Goal: Task Accomplishment & Management: Complete application form

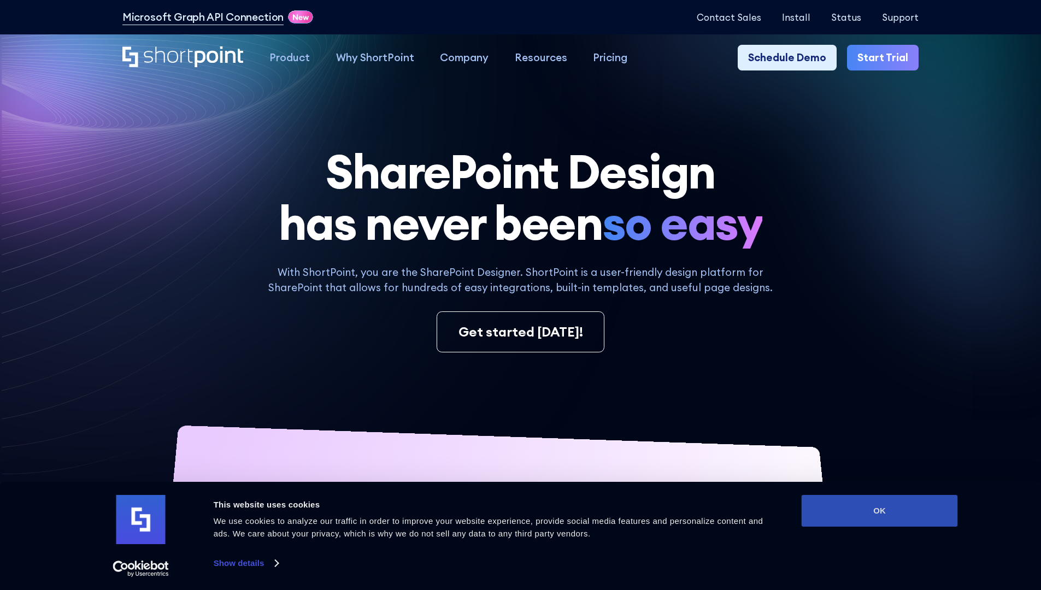
click at [880, 511] on button "OK" at bounding box center [880, 511] width 156 height 32
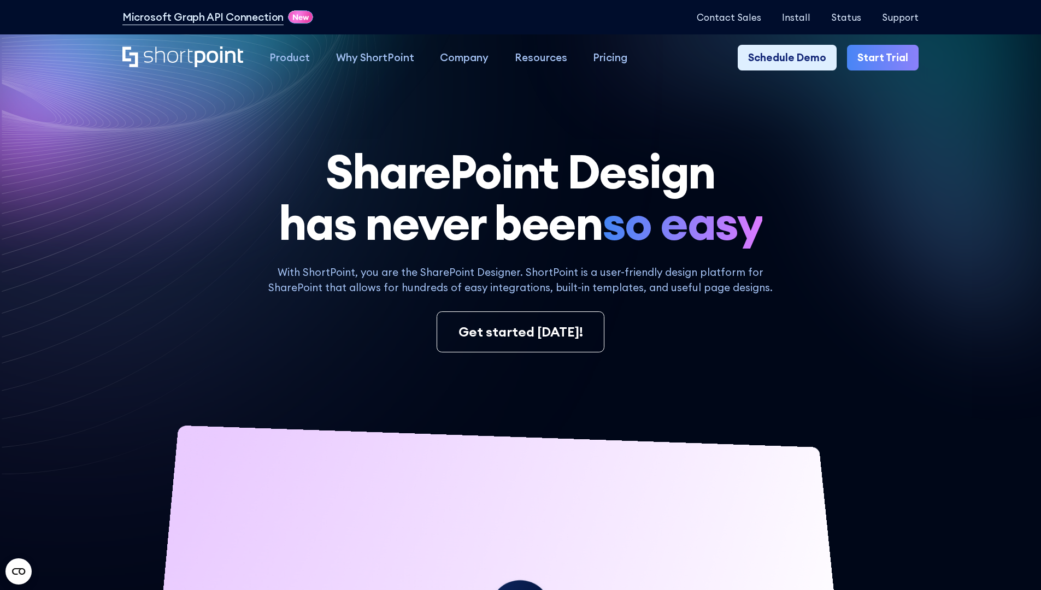
click at [887, 58] on link "Start Trial" at bounding box center [883, 58] width 72 height 26
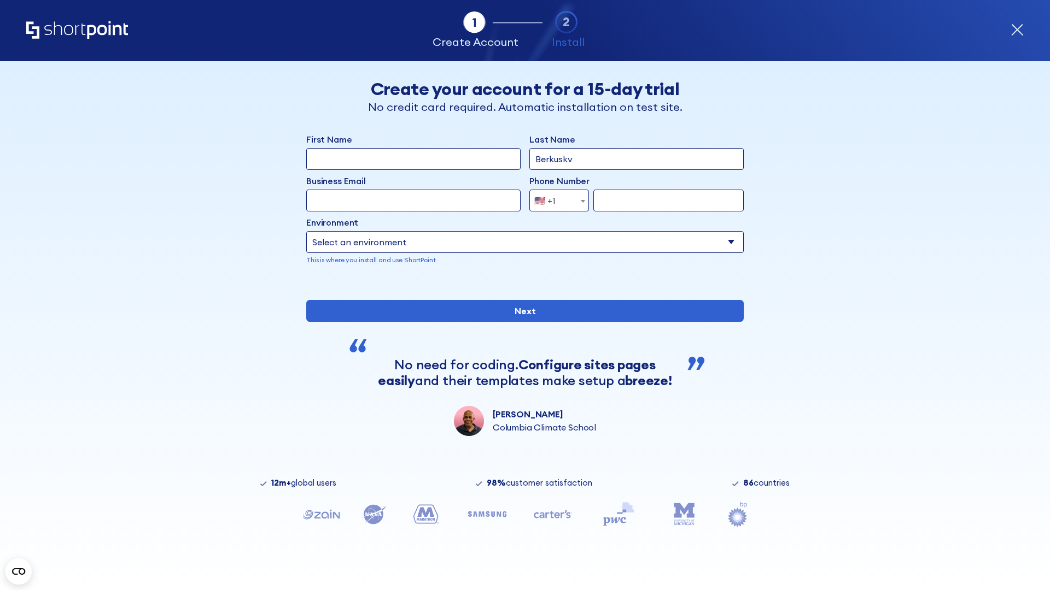
type input "Berkuskv"
type input "test@shortpoint.com"
type input "2125556789"
select select "Microsoft 365"
type input "2125556789"
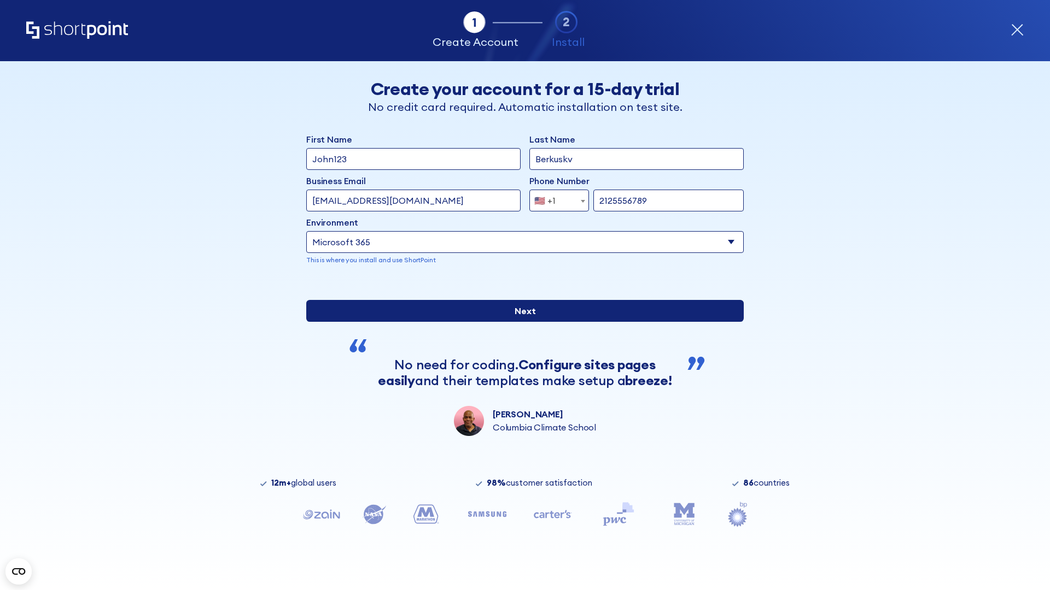
scroll to position [3, 0]
click at [520, 322] on input "Next" at bounding box center [524, 311] width 437 height 22
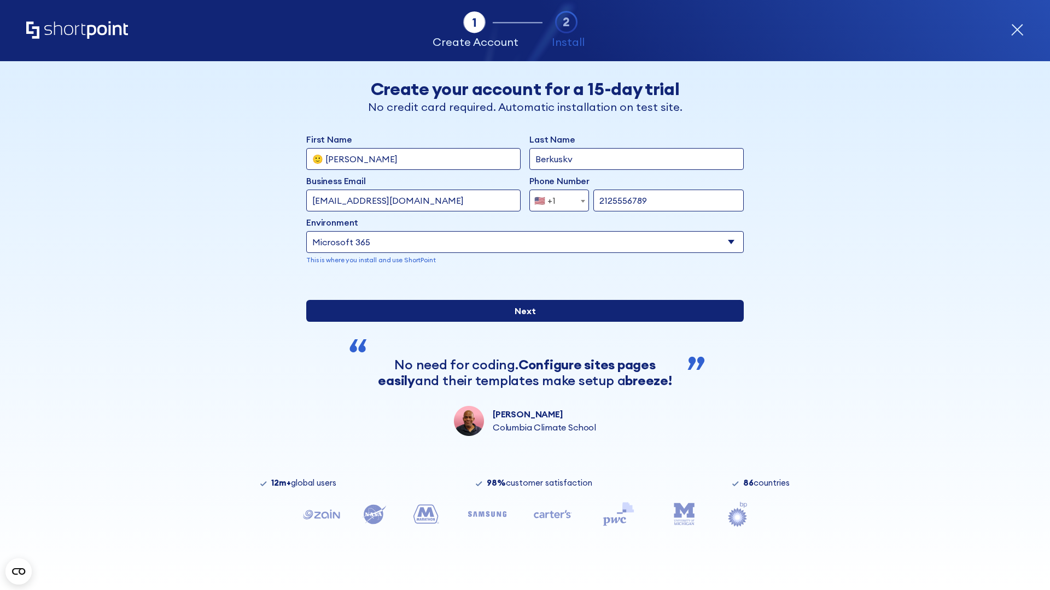
click at [520, 322] on input "Next" at bounding box center [524, 311] width 437 height 22
type input "Archebald"
click at [520, 322] on input "Next" at bounding box center [524, 311] width 437 height 22
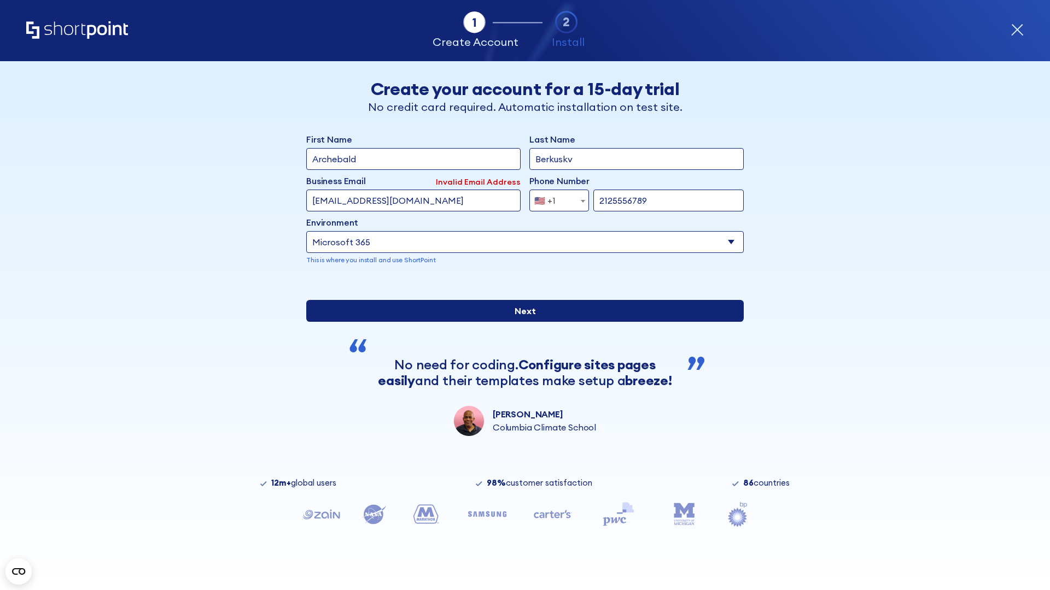
click at [520, 322] on input "Next" at bounding box center [524, 311] width 437 height 22
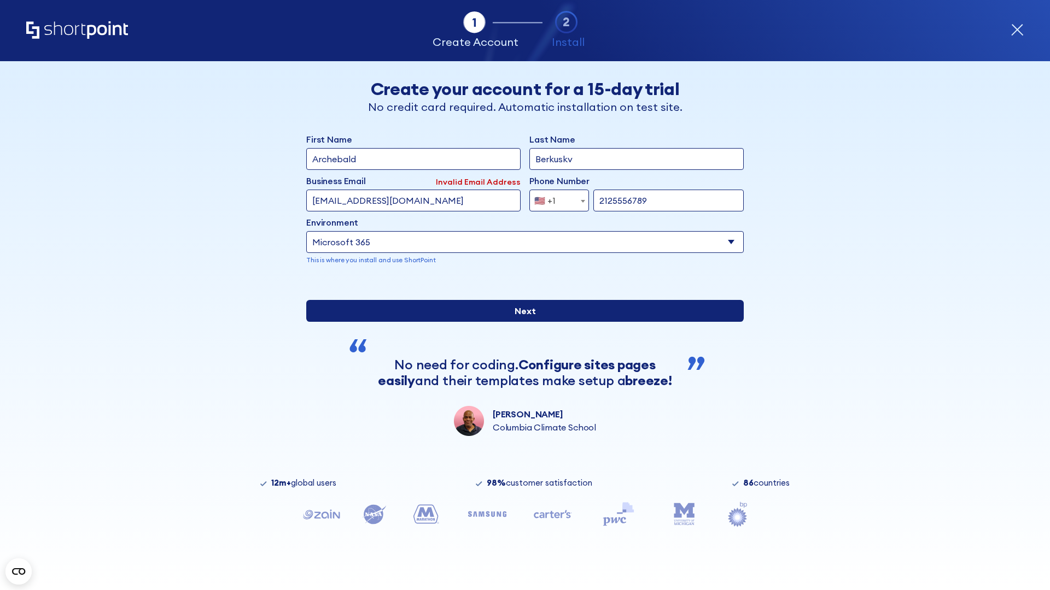
click at [520, 322] on input "Next" at bounding box center [524, 311] width 437 height 22
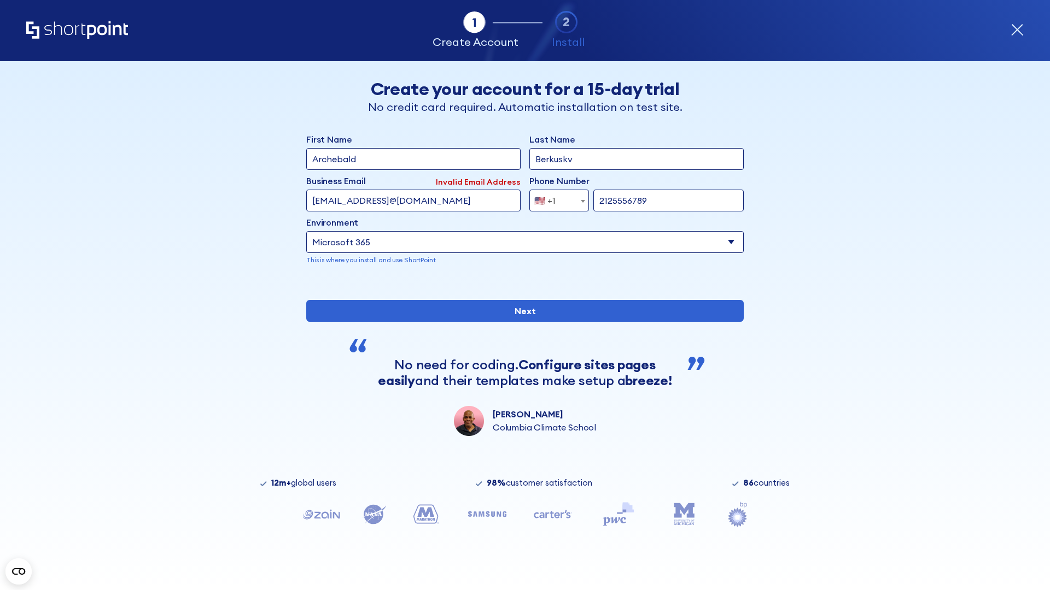
type input "testEmail@protonmail.comtest@shortpoint.com"
click at [555, 198] on span "🇺🇸 +1" at bounding box center [548, 201] width 37 height 22
select select "+966"
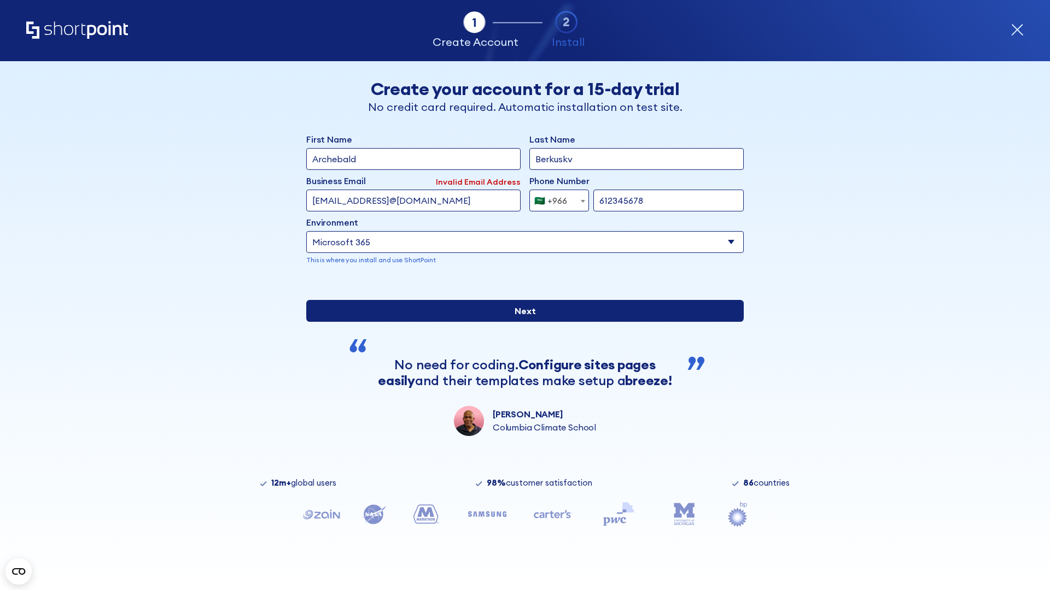
type input "612345678"
click at [520, 322] on input "Next" at bounding box center [524, 311] width 437 height 22
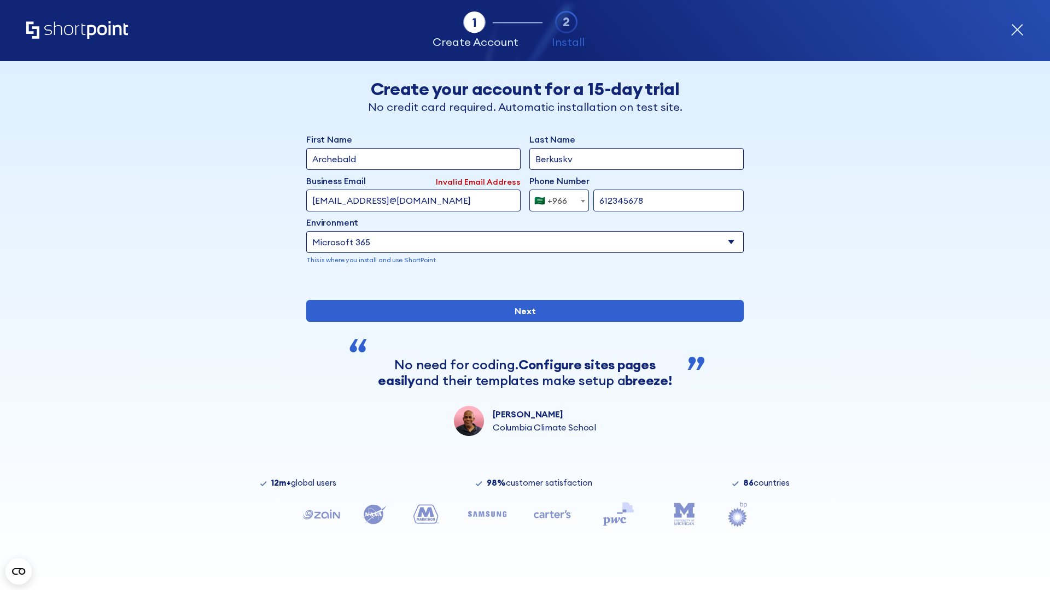
click at [555, 198] on div "🇸🇦 +966" at bounding box center [550, 201] width 33 height 22
select select "+971"
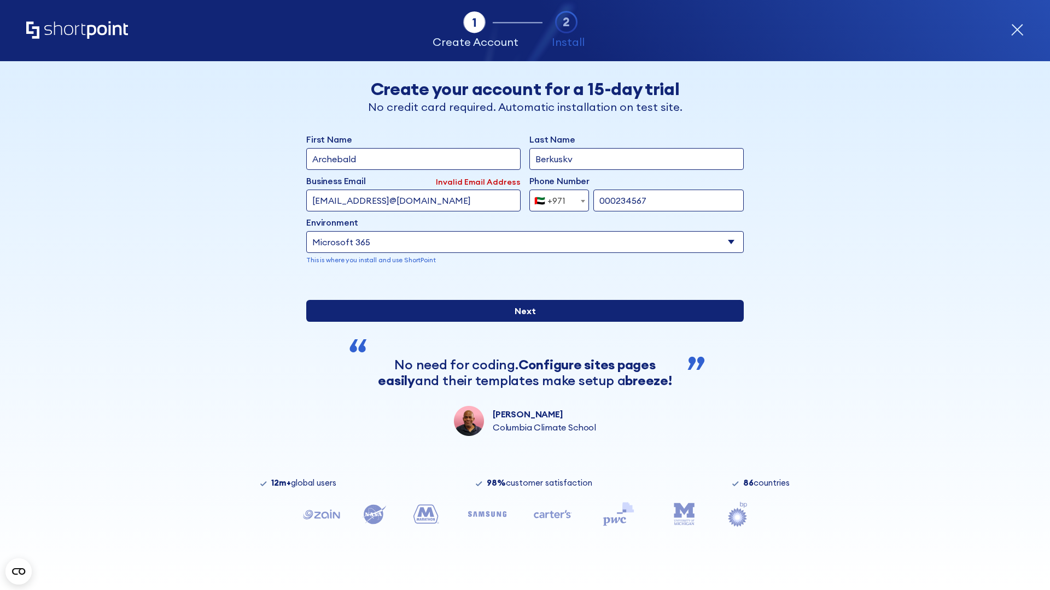
type input "000234567"
click at [520, 322] on input "Next" at bounding box center [524, 311] width 437 height 22
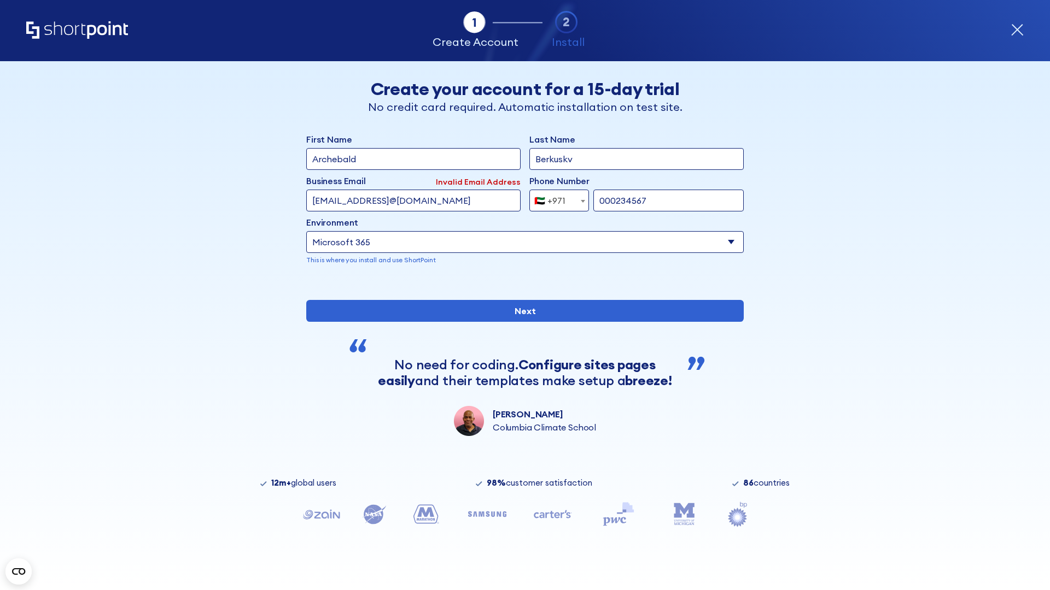
click at [555, 198] on div "🇦🇪 +971" at bounding box center [549, 201] width 31 height 22
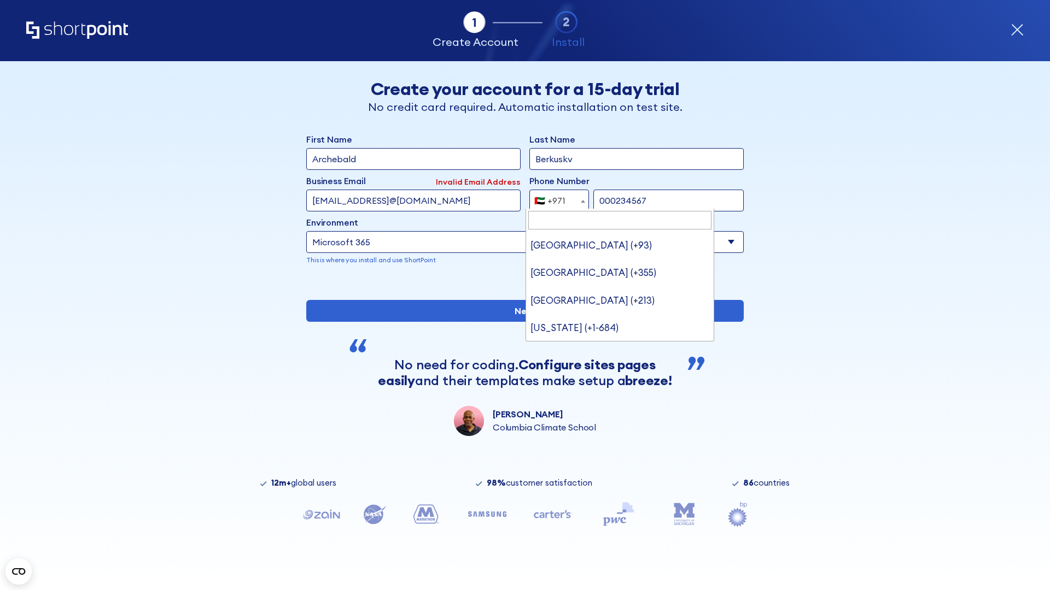
type input "[GEOGRAPHIC_DATA] (+44)"
select select "+44"
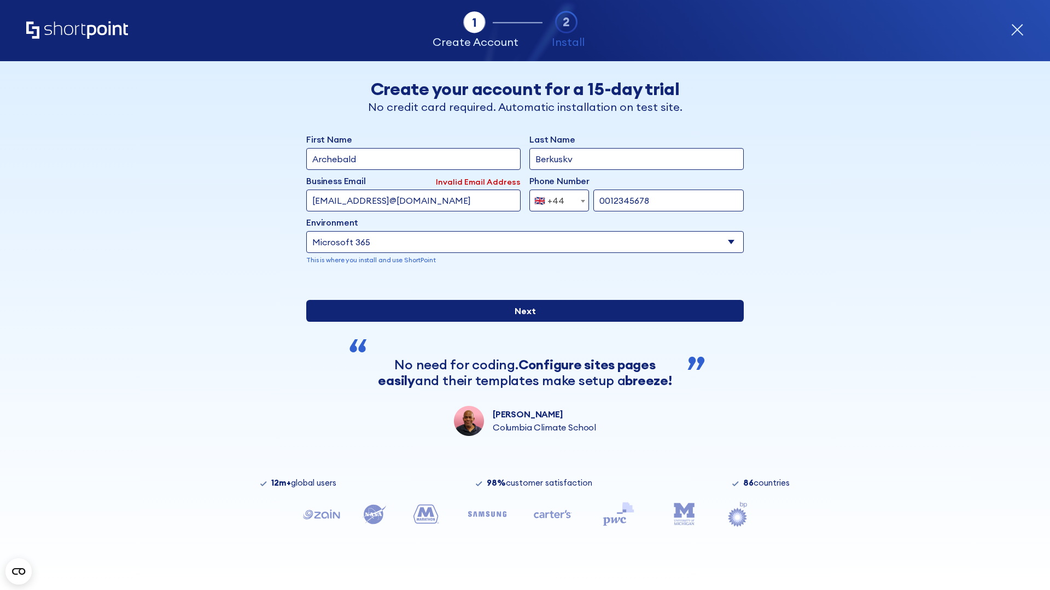
type input "0012345678"
click at [520, 322] on input "Next" at bounding box center [524, 311] width 437 height 22
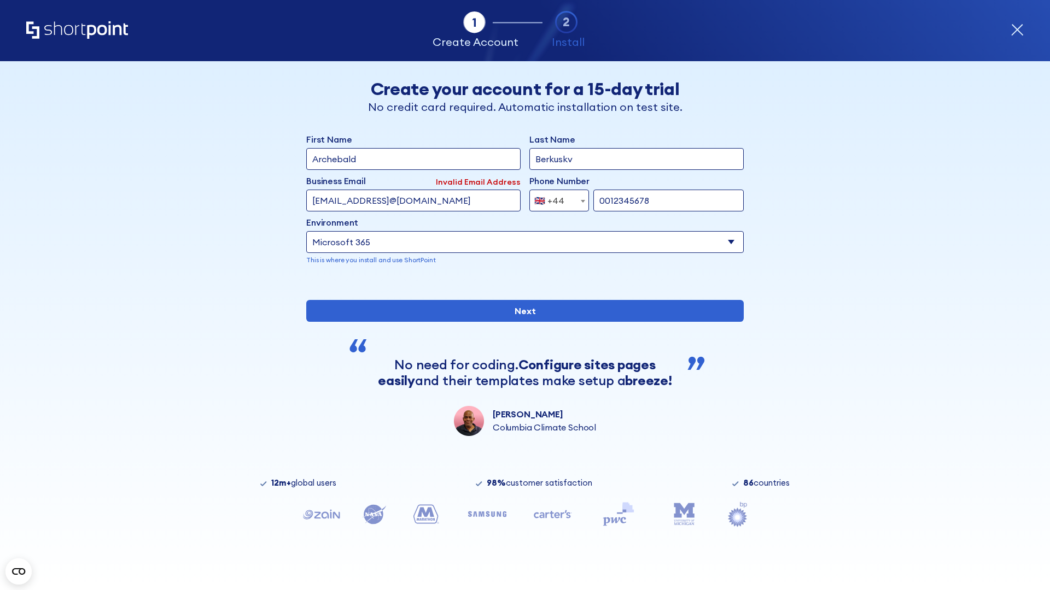
click at [555, 198] on div "🇬🇧 +44" at bounding box center [549, 201] width 30 height 22
select select "+380"
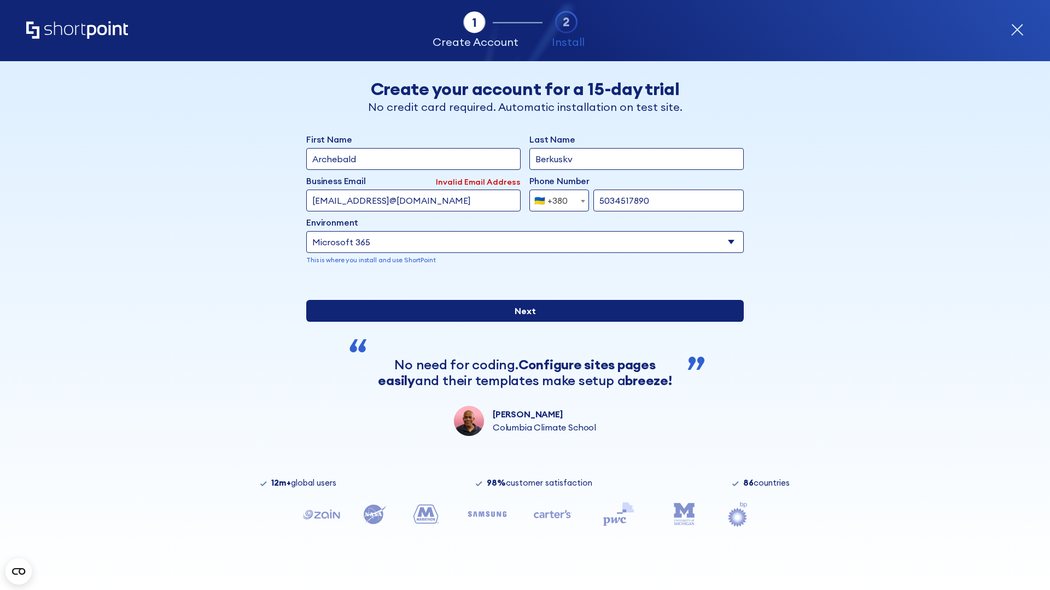
type input "5034517890"
click at [520, 322] on input "Next" at bounding box center [524, 311] width 437 height 22
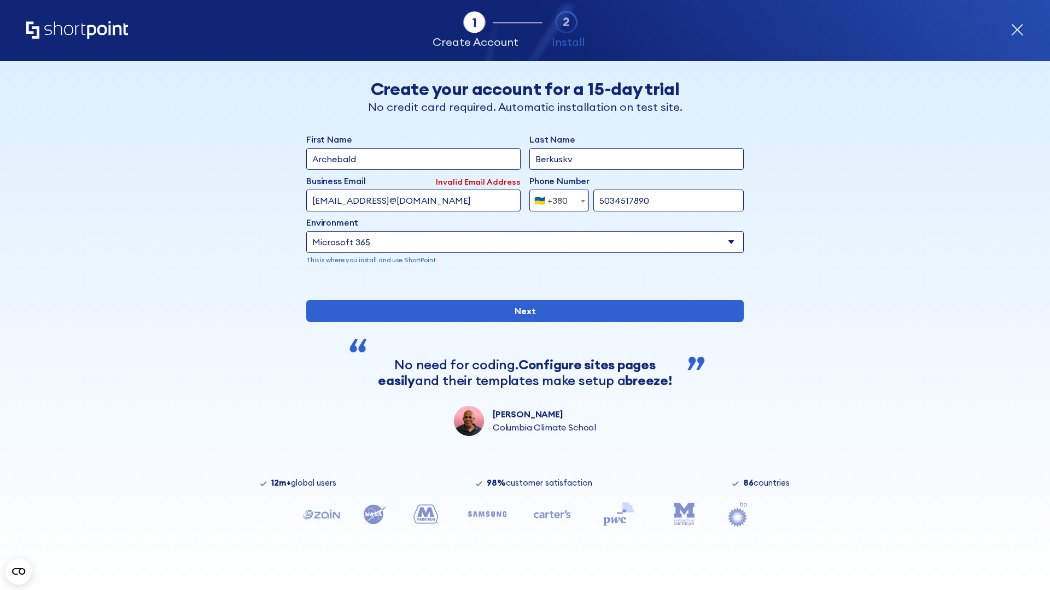
click at [555, 198] on div "🇺🇦 +380" at bounding box center [550, 201] width 33 height 22
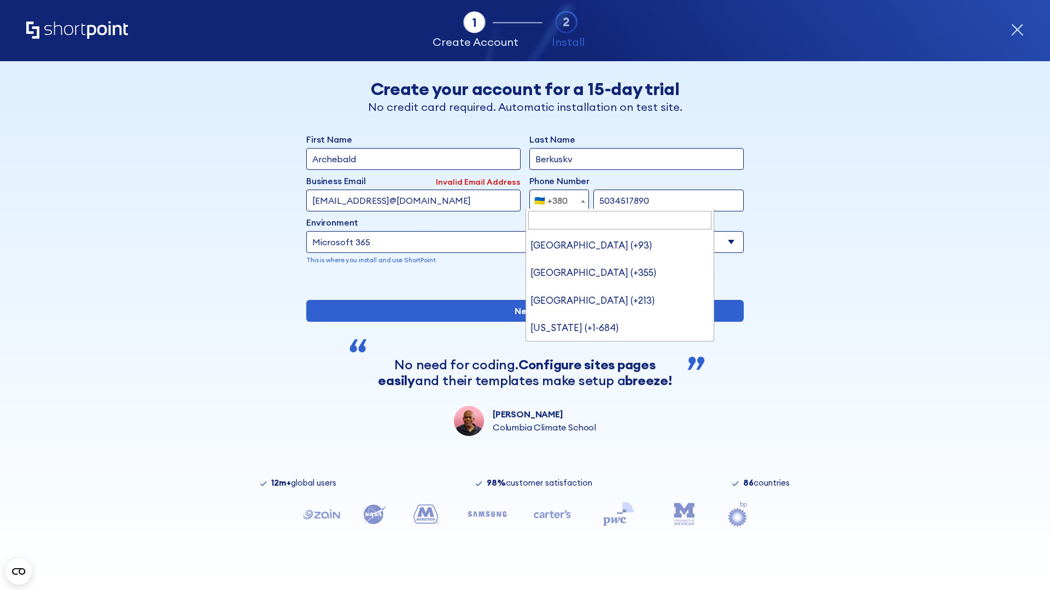
type input "United States (+1)"
select select "+1"
type input "20255501231"
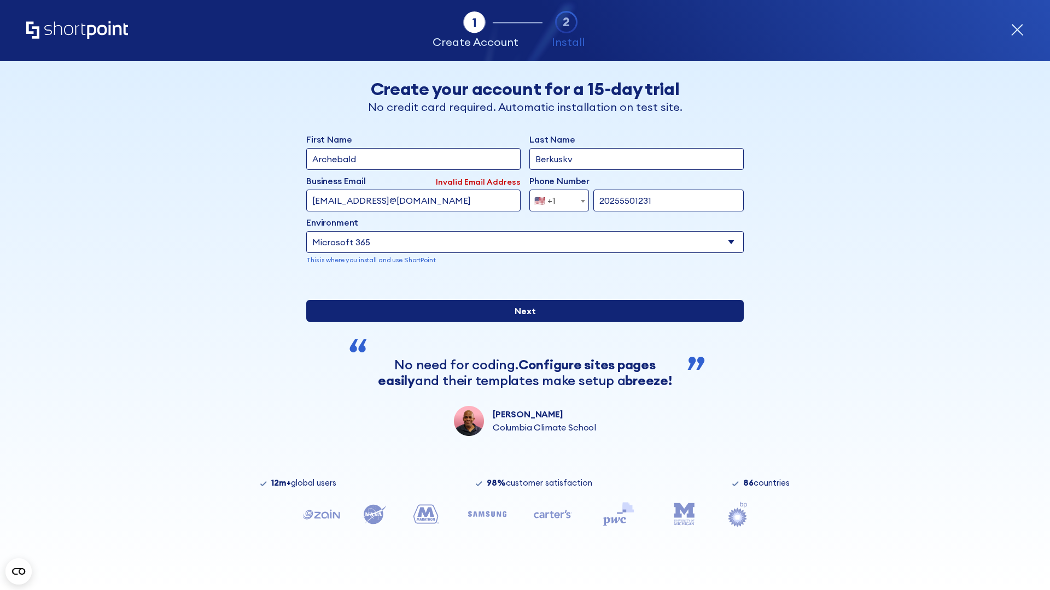
click at [520, 322] on input "Next" at bounding box center [524, 311] width 437 height 22
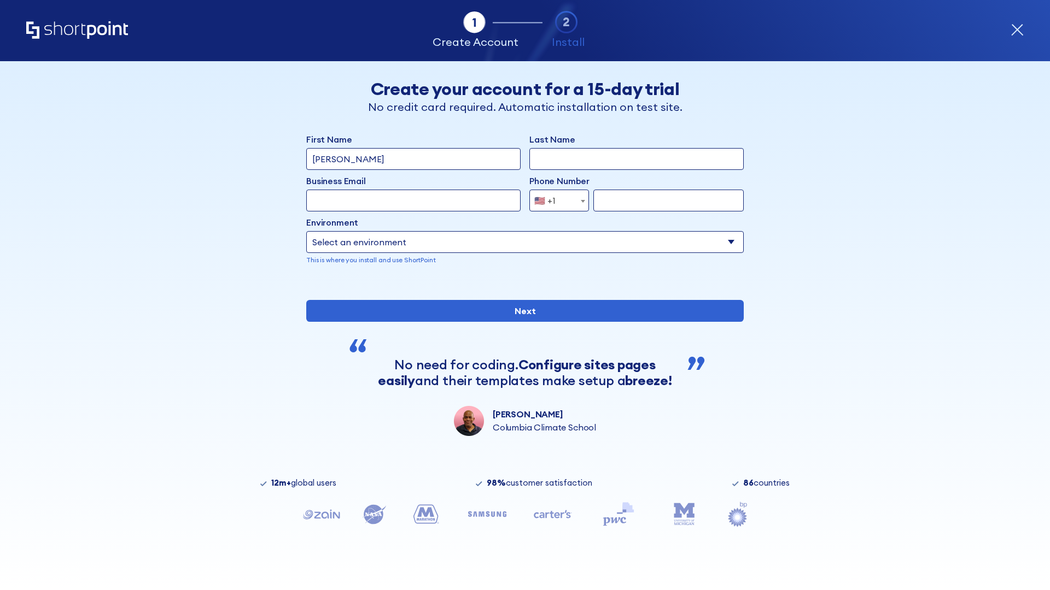
type input "Mary-Jane"
type input "Berkuskv"
type input "john@company.com"
click at [555, 198] on span "🇺🇸 +1" at bounding box center [548, 201] width 37 height 22
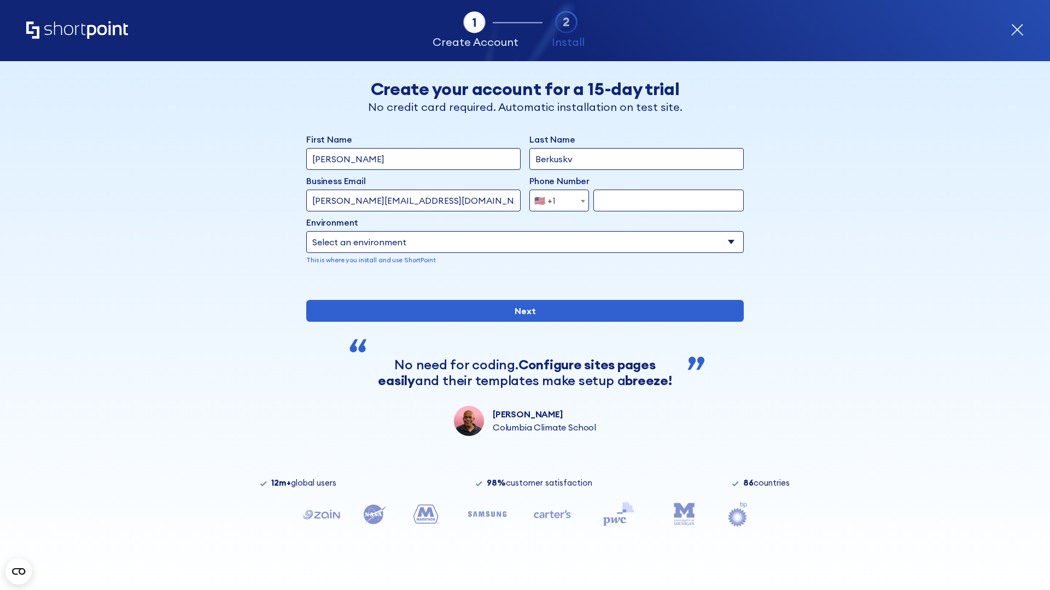
select select "+966"
type input "512345678"
select select "Microsoft 365"
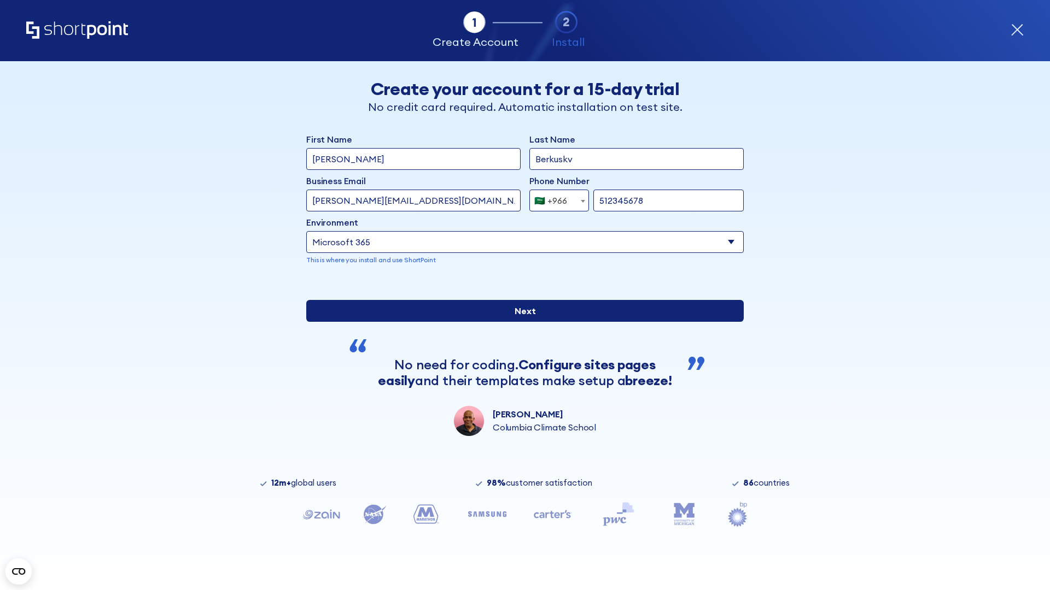
type input "512345678"
click at [520, 322] on input "Next" at bounding box center [524, 311] width 437 height 22
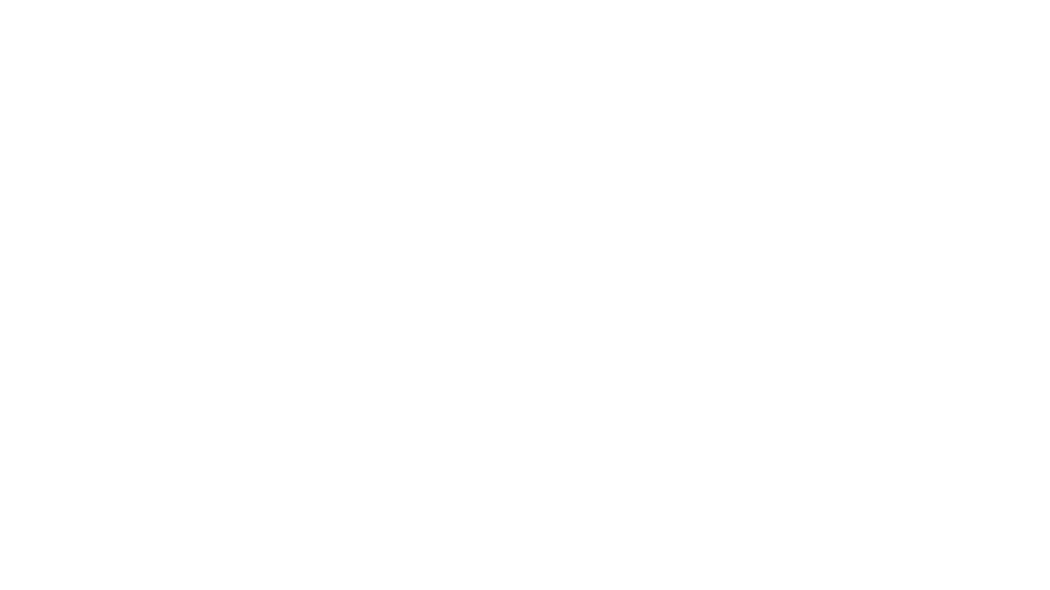
select select "+966"
type input "[PERSON_NAME]"
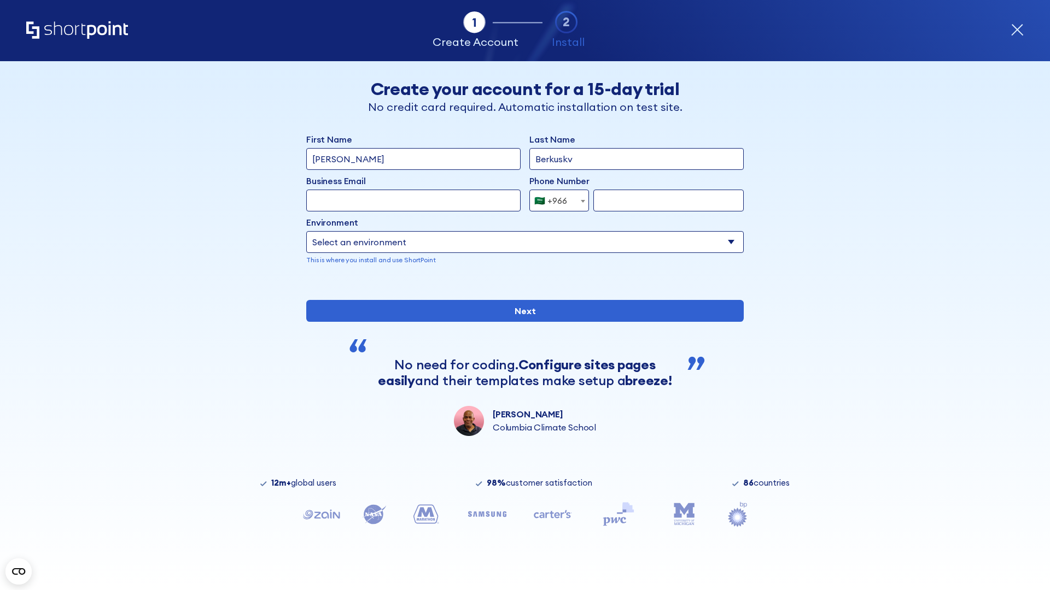
type input "Berkuskv"
type input "[EMAIL_ADDRESS][DOMAIN_NAME]"
click at [555, 198] on div "🇸🇦 +966" at bounding box center [550, 201] width 33 height 22
select select "+971"
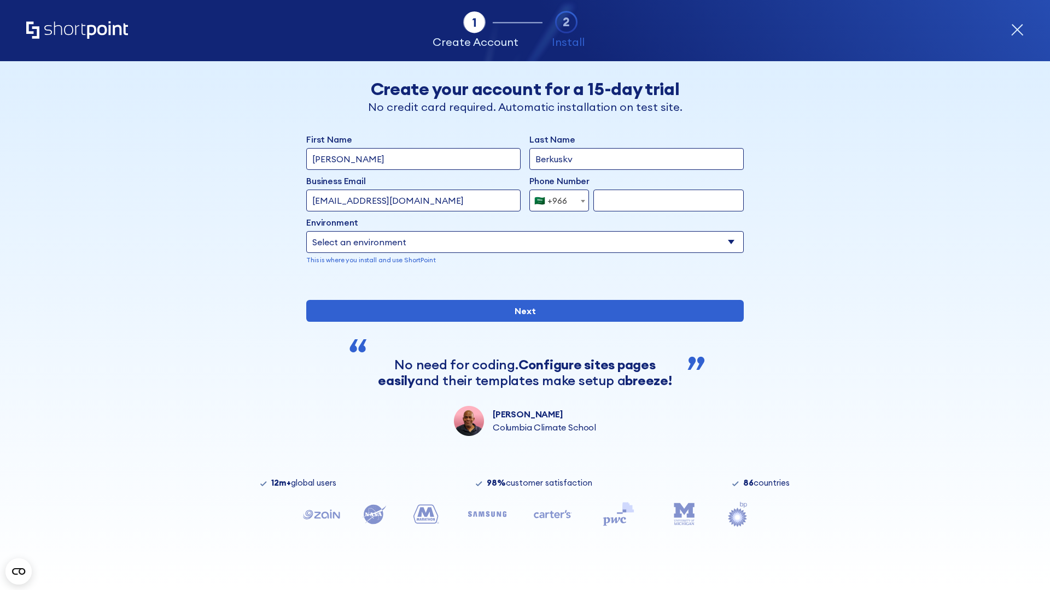
type input "501234567"
select select "Microsoft 365"
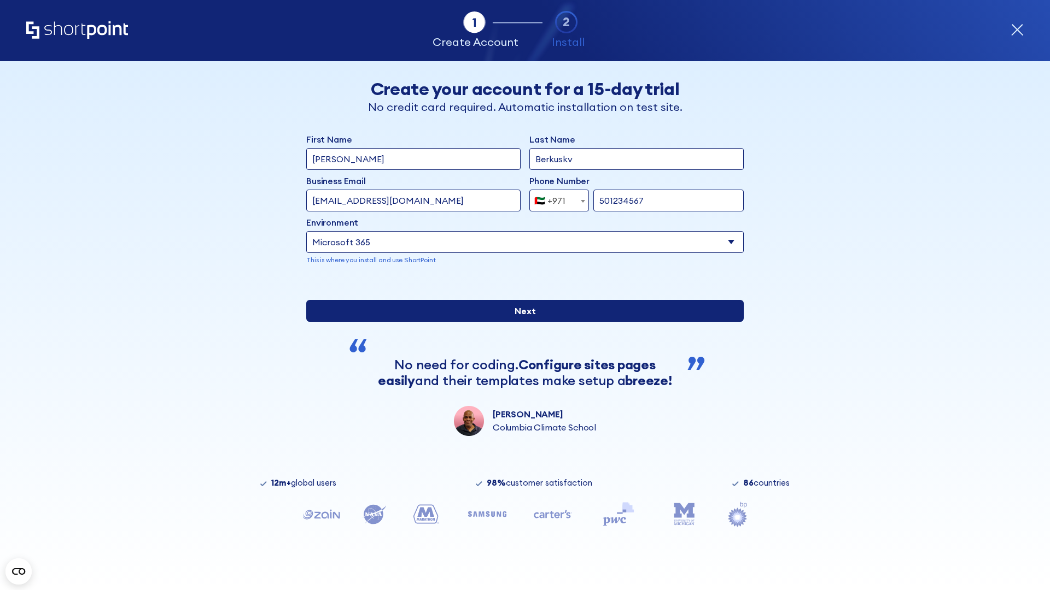
type input "501234567"
click at [520, 322] on input "Next" at bounding box center [524, 311] width 437 height 22
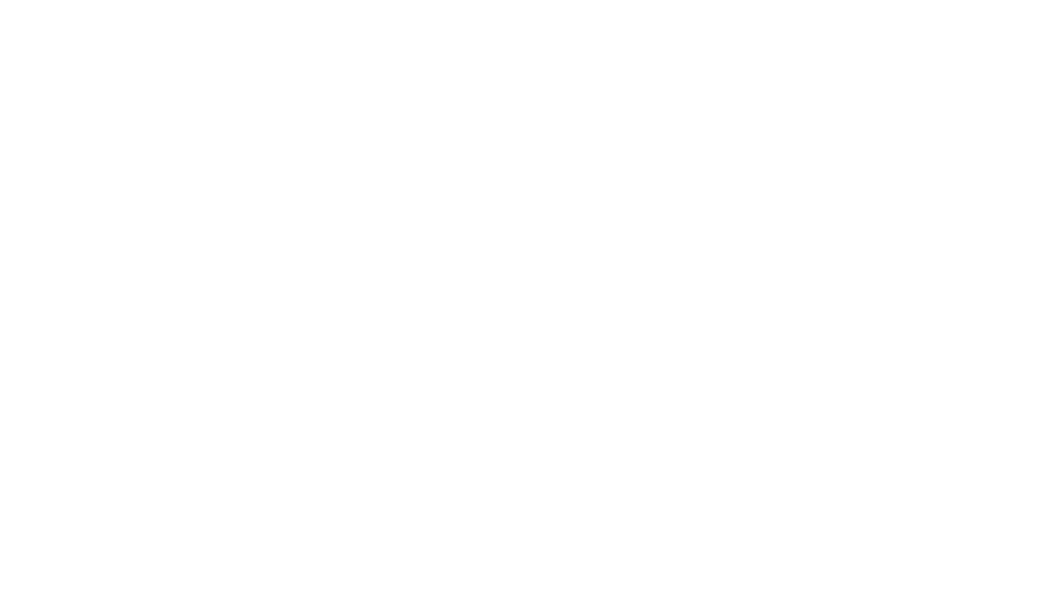
select select "+971"
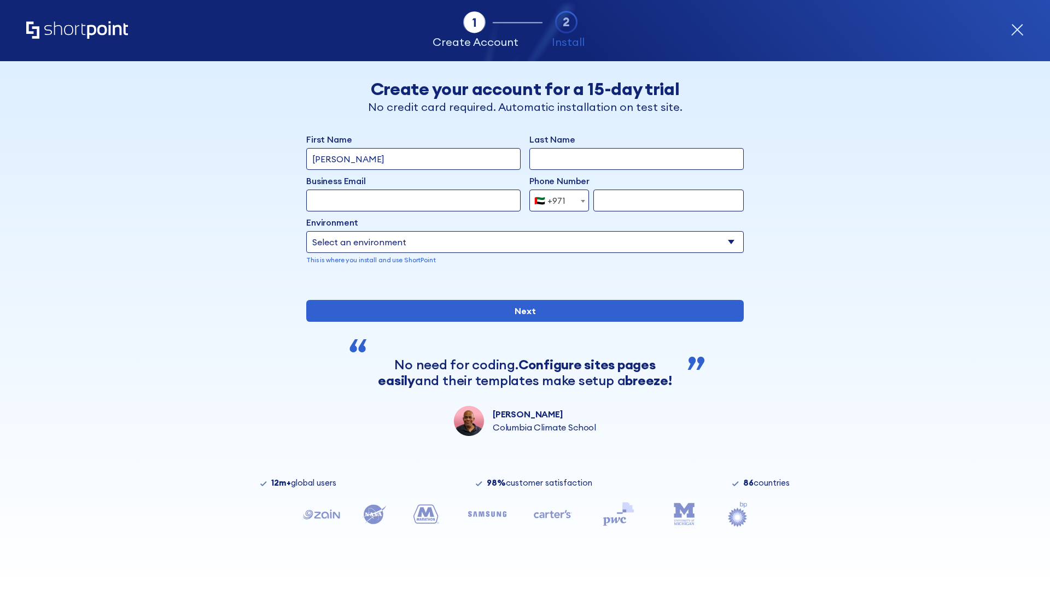
type input "Van der Meer"
type input "Berkuskv"
type input "support@university.edu"
click at [555, 198] on div "🇦🇪 +971" at bounding box center [549, 201] width 31 height 22
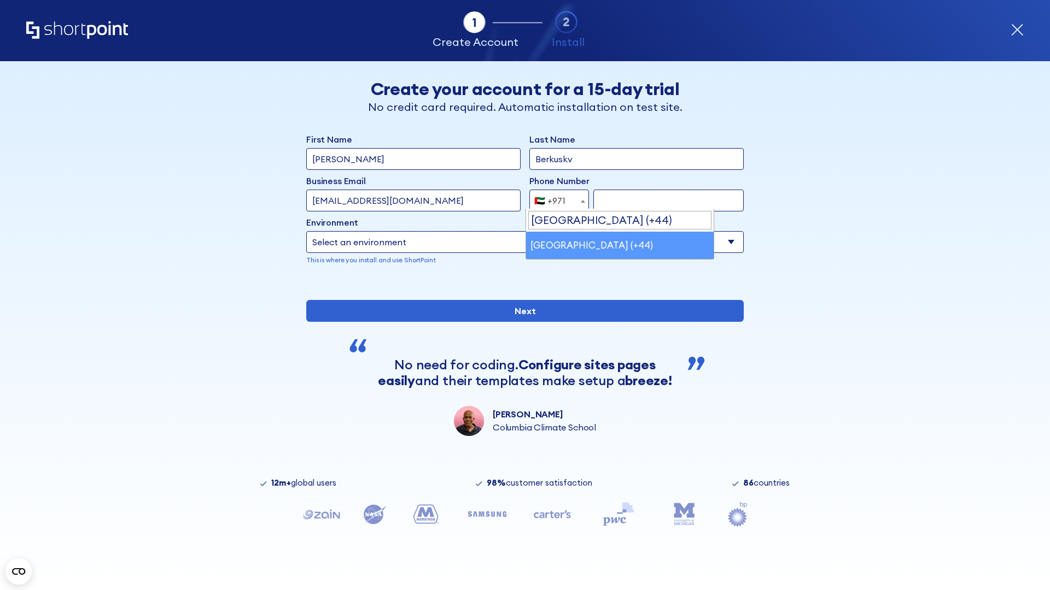
scroll to position [3, 0]
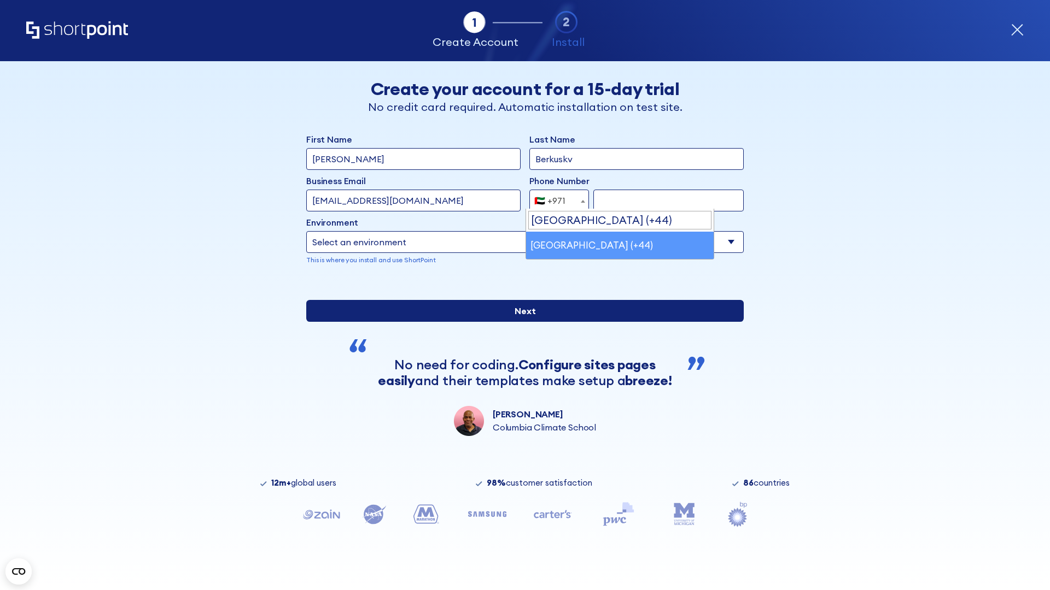
select select "+44"
type input "7912345678"
select select "Microsoft 365"
type input "7912345678"
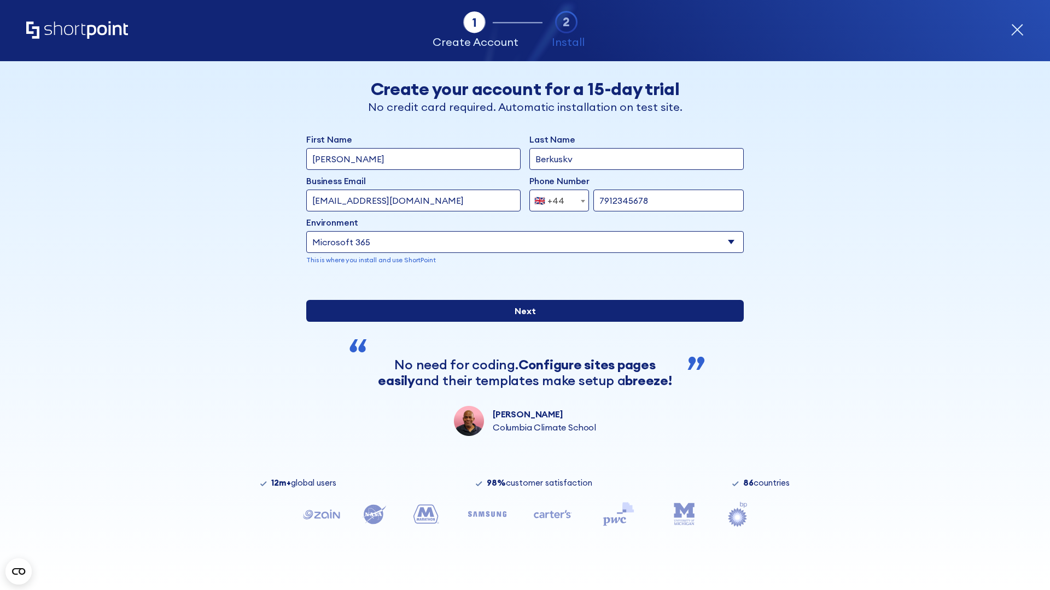
click at [520, 322] on input "Next" at bounding box center [524, 311] width 437 height 22
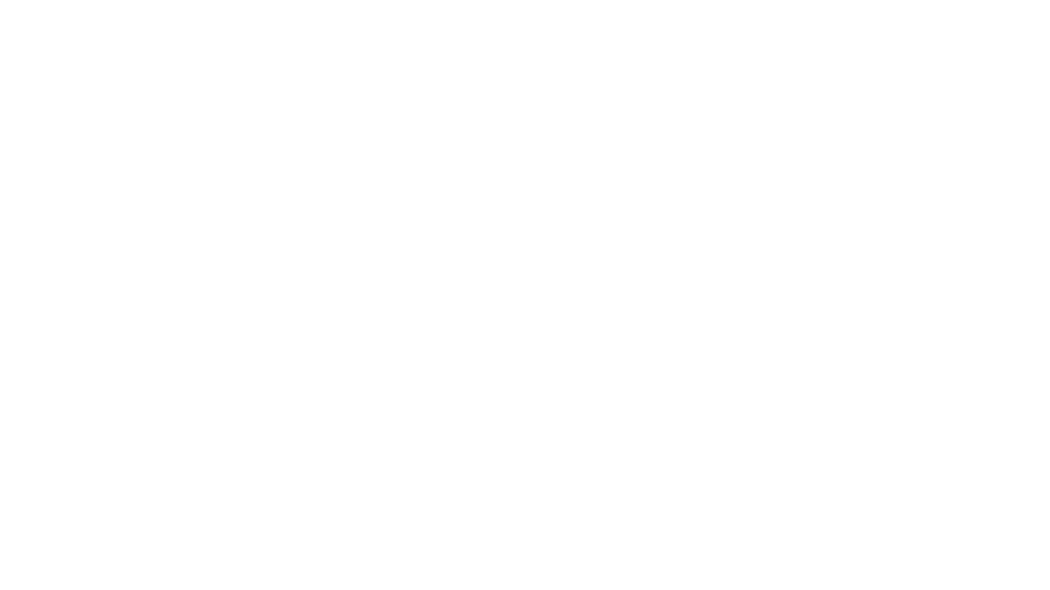
select select "+44"
type input "[PERSON_NAME]"
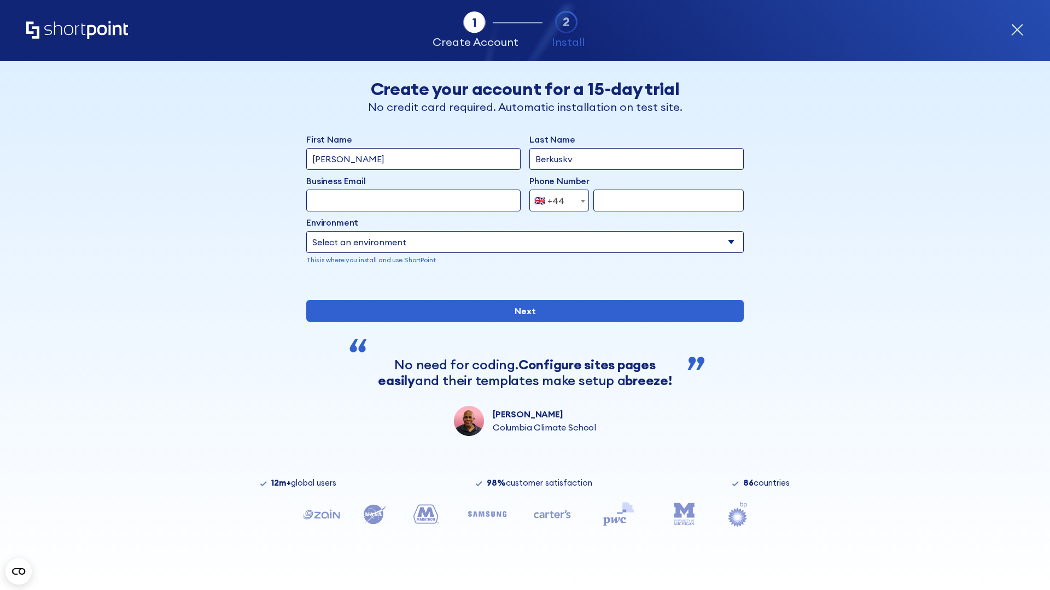
type input "Berkuskv"
type input "[EMAIL_ADDRESS][DOMAIN_NAME]"
click at [555, 198] on div "🇬🇧 +44" at bounding box center [549, 201] width 30 height 22
select select "+380"
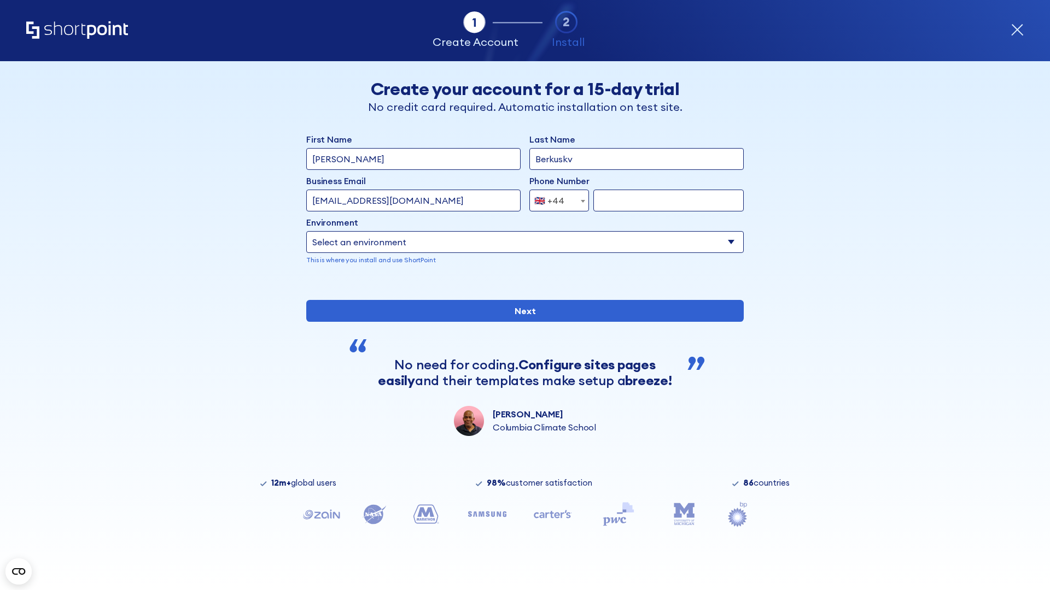
type input "663451789"
select select "Microsoft 365"
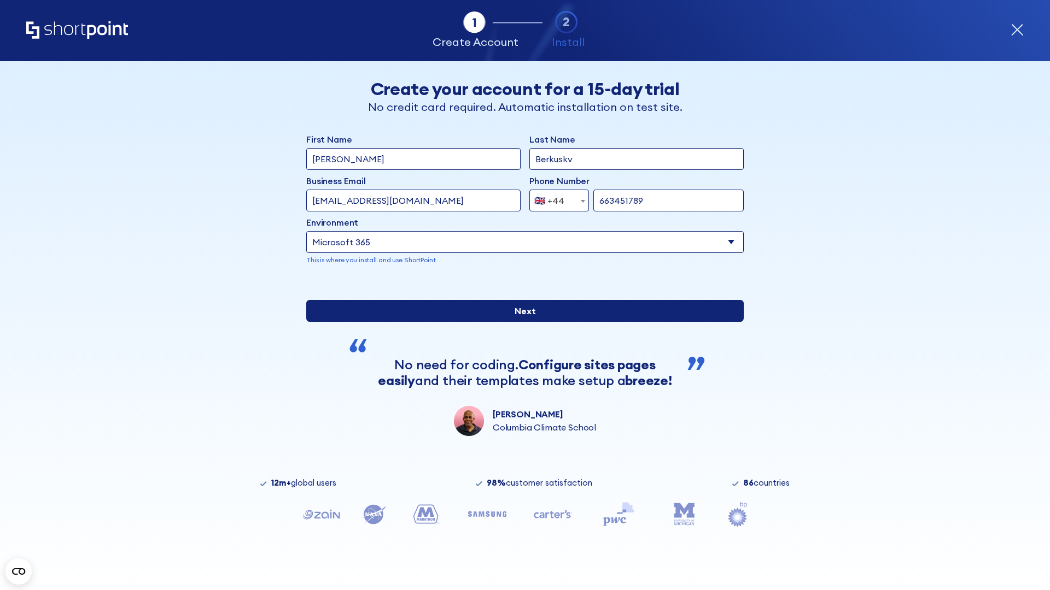
type input "663451789"
click at [520, 322] on input "Next" at bounding box center [524, 311] width 437 height 22
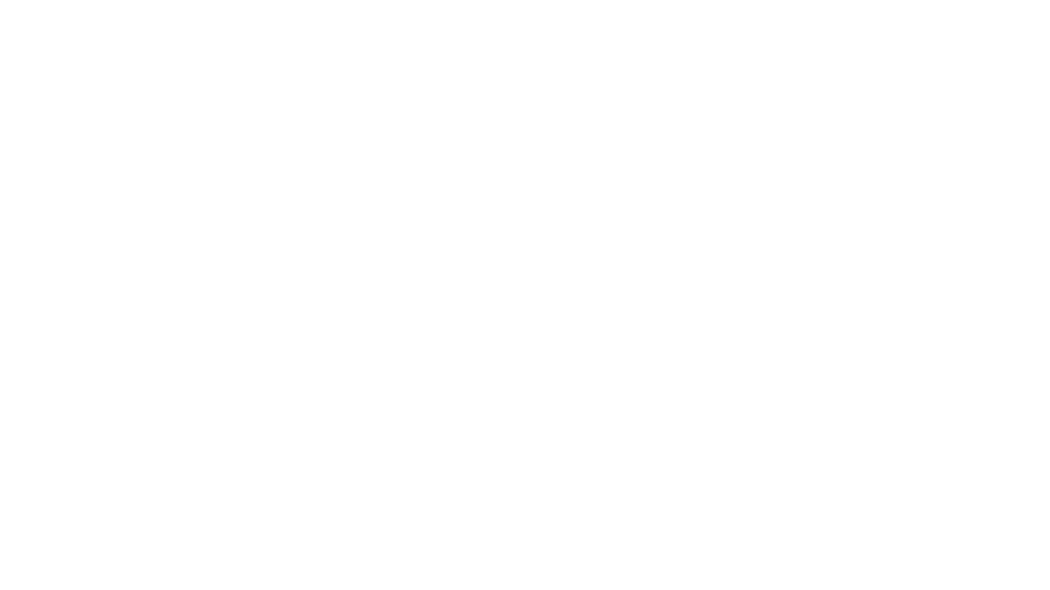
select select "+380"
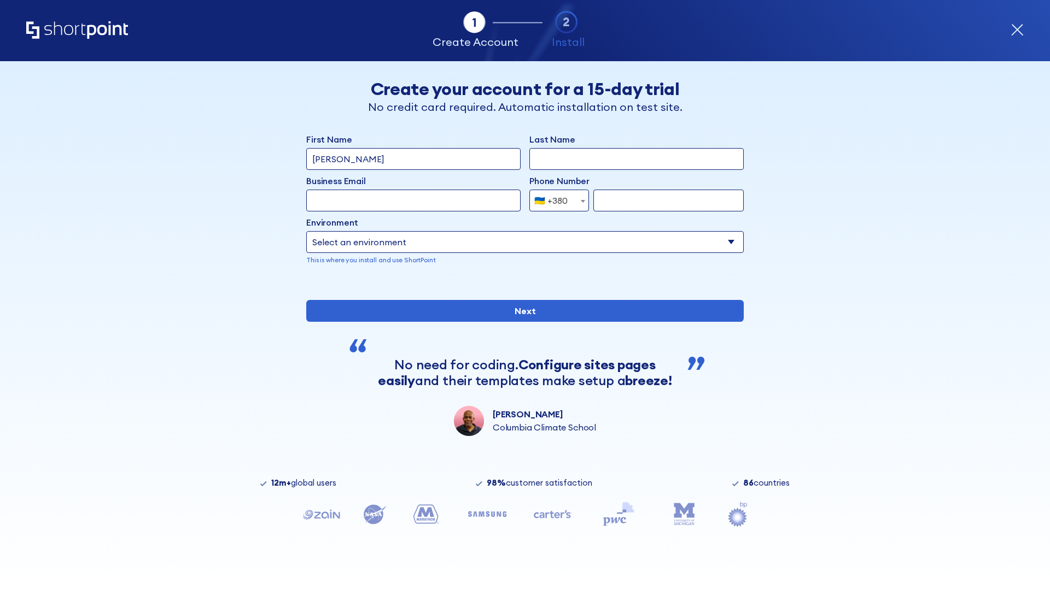
type input "Élodie L'Haÿ"
type input "Berkuskv"
type input "team@hospital-uae.health"
click at [555, 201] on div "🇺🇦 +380" at bounding box center [550, 201] width 33 height 22
select select "+1"
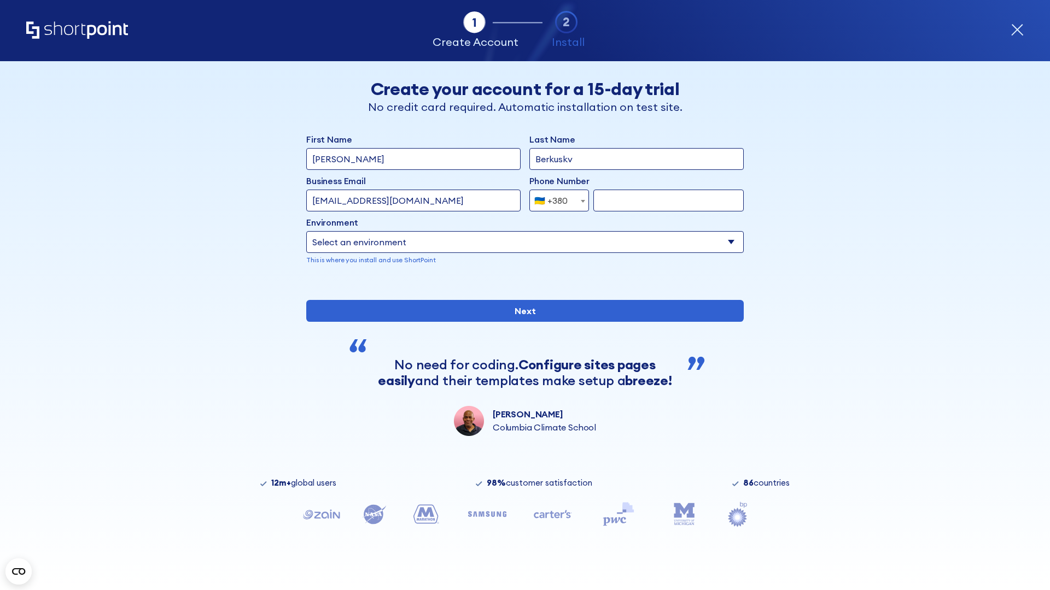
type input "2025550123"
select select "Microsoft 365"
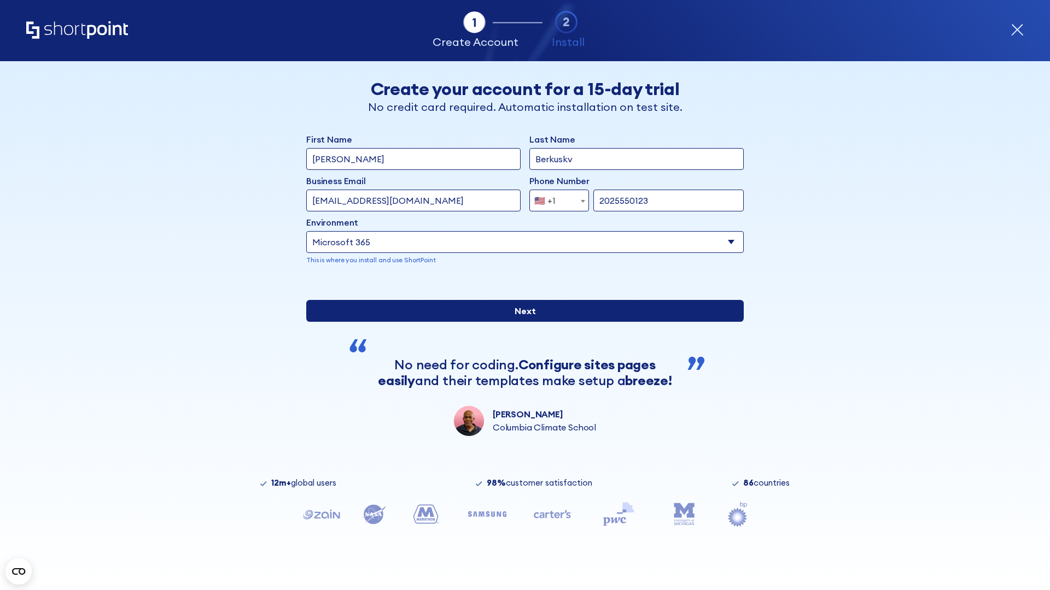
type input "2025550123"
click at [520, 322] on input "Next" at bounding box center [524, 311] width 437 height 22
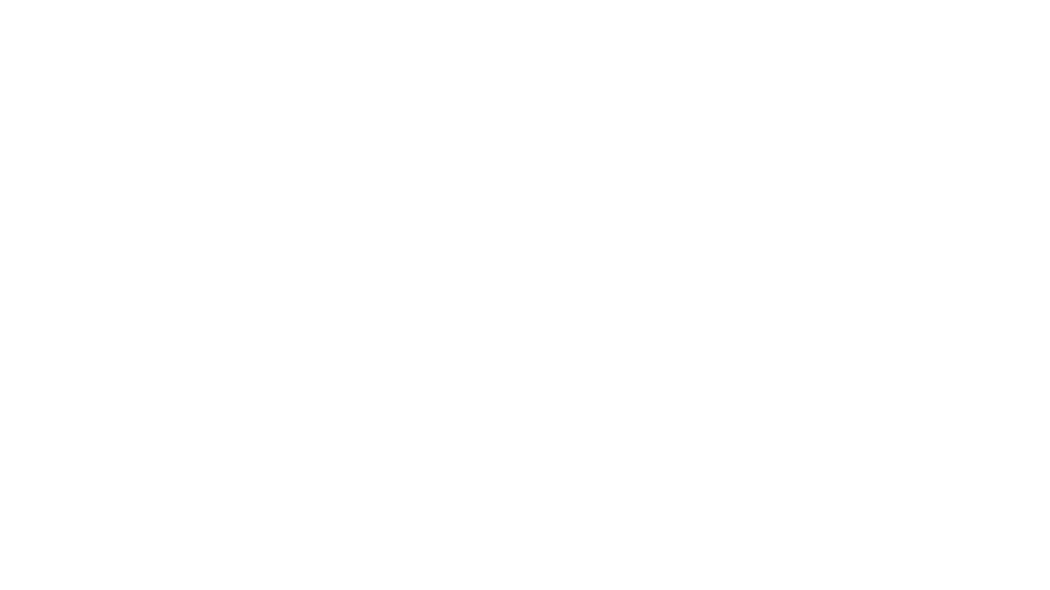
type input "Archebald"
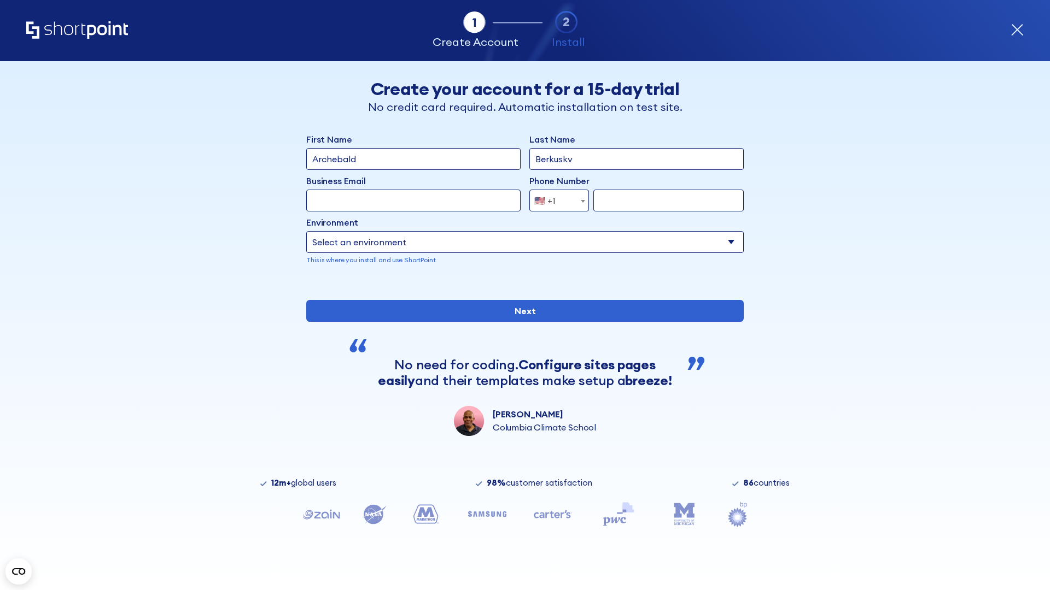
type input "Berkuskv"
type input "[EMAIL_ADDRESS][DOMAIN_NAME]"
type input "2125556789"
select select "SharePoint 2019 (On-Premise)"
type input "2125556789"
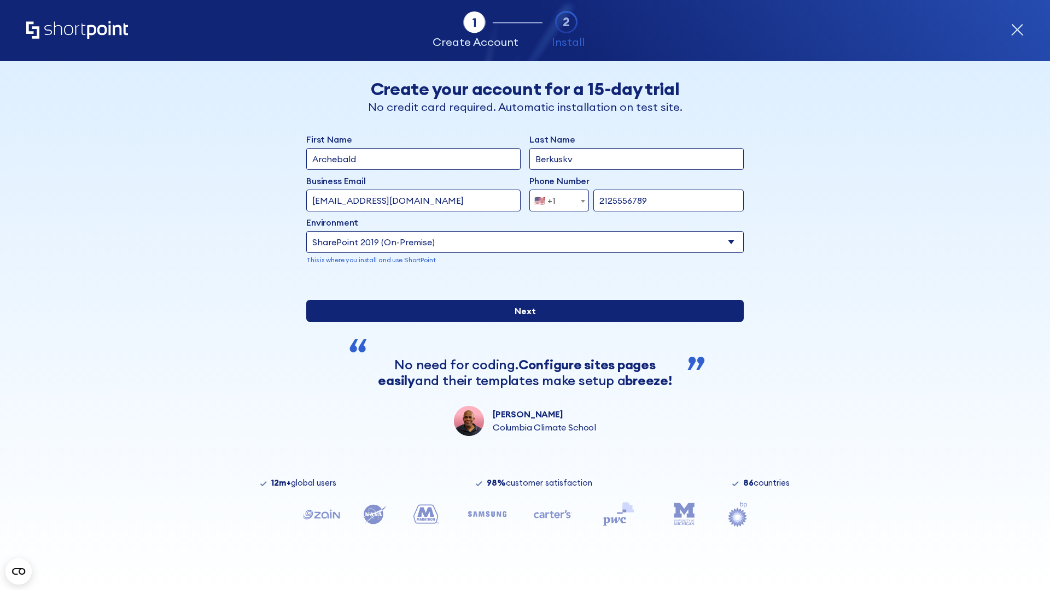
type input "https://contoso.sharepoint.xyz"
click at [520, 373] on div "First Name Archebald Last Name Berkuskv Business Email Invalid Email Address te…" at bounding box center [524, 284] width 437 height 303
click at [520, 322] on input "Next" at bounding box center [524, 311] width 437 height 22
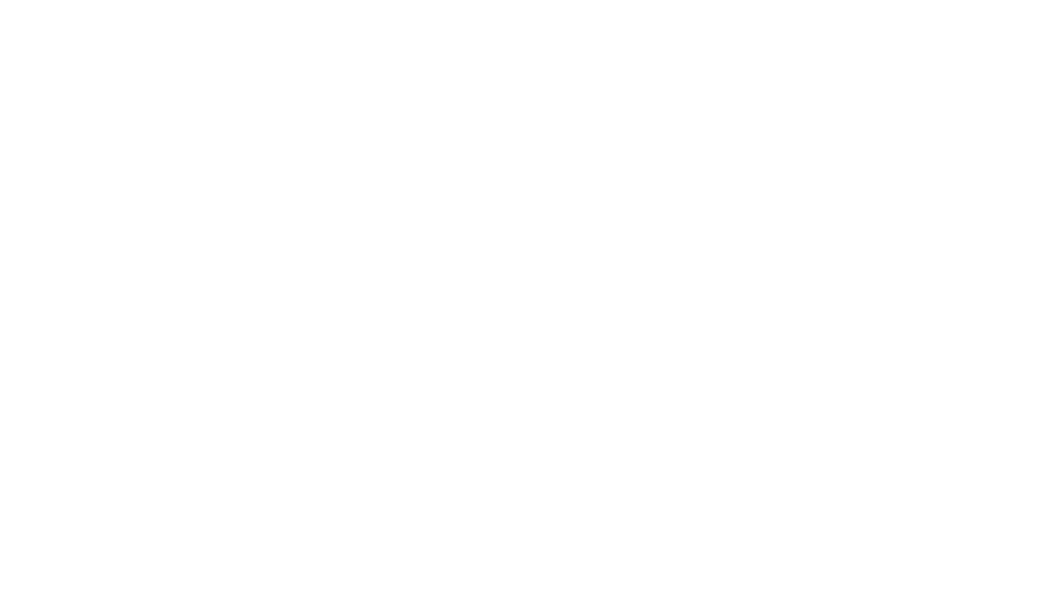
type input "Archebald"
type input "Berkuskv"
type input "[EMAIL_ADDRESS][DOMAIN_NAME]"
type input "2125556789"
select select "SharePoint 2019 (On-Premise)"
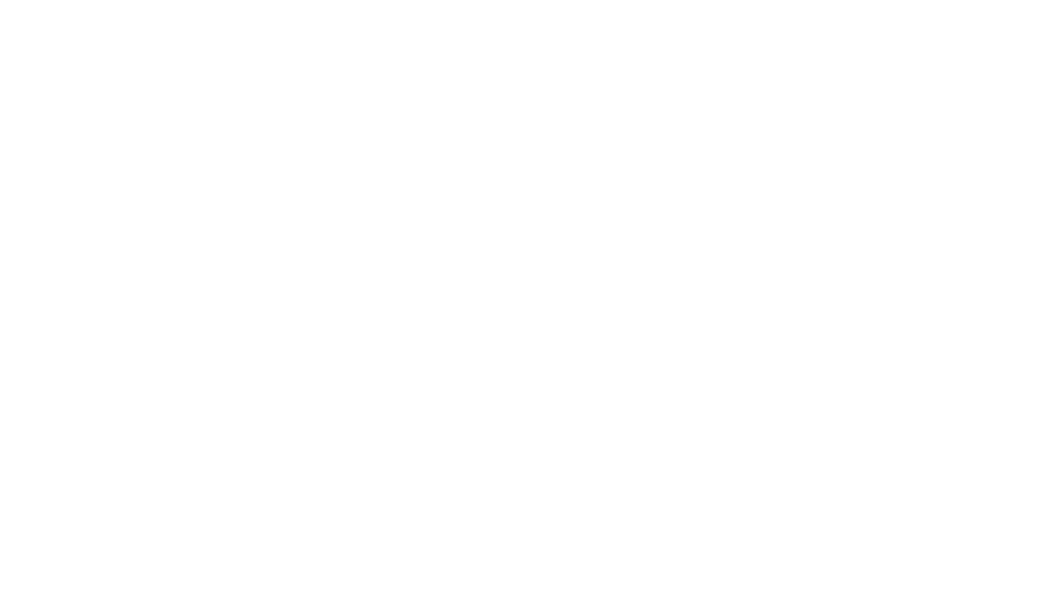
type input "2125556789"
type input "[URL][DOMAIN_NAME][DOMAIN_NAME]"
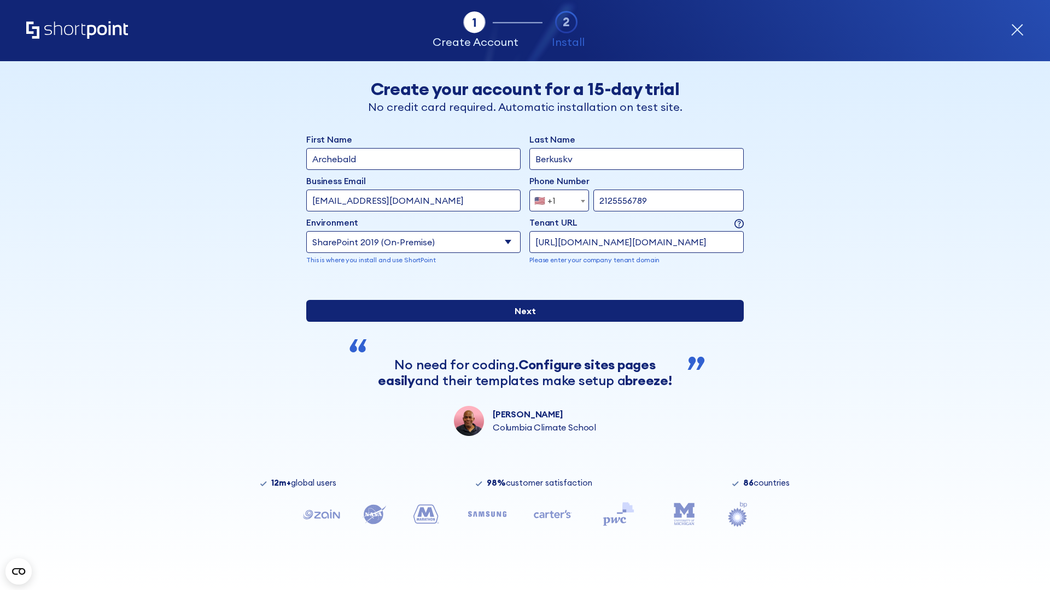
click at [520, 391] on div "First Name Archebald Last Name Berkuskv Business Email Invalid Email Address [E…" at bounding box center [524, 284] width 437 height 303
click at [520, 322] on input "Next" at bounding box center [524, 311] width 437 height 22
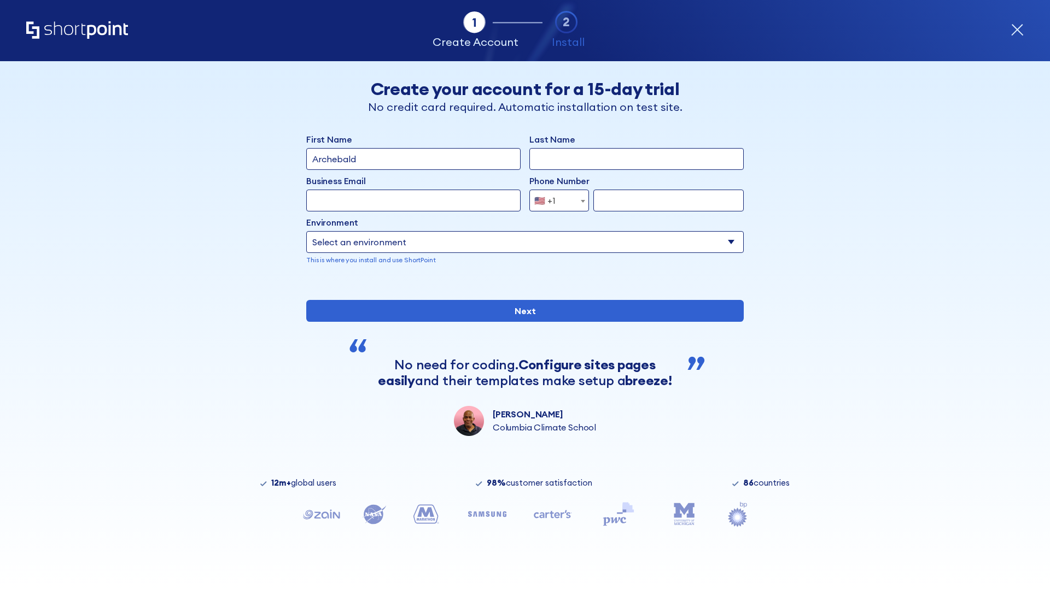
type input "Archebald"
type input "Berkuskv"
type input "[EMAIL_ADDRESS][DOMAIN_NAME]"
type input "2125556789"
select select "SharePoint 2019 (On-Premise)"
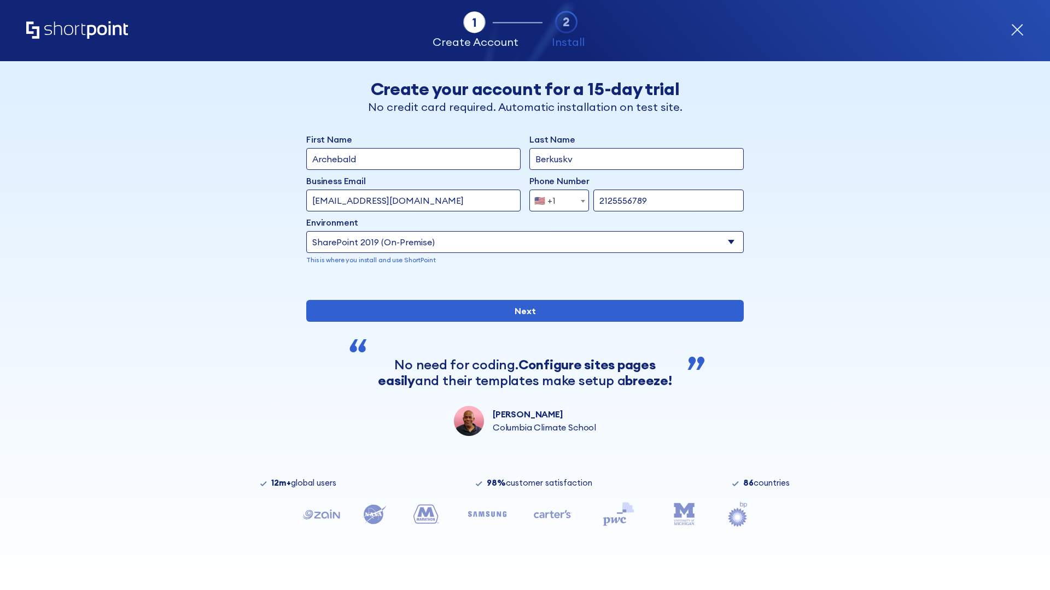
type input "2125556789"
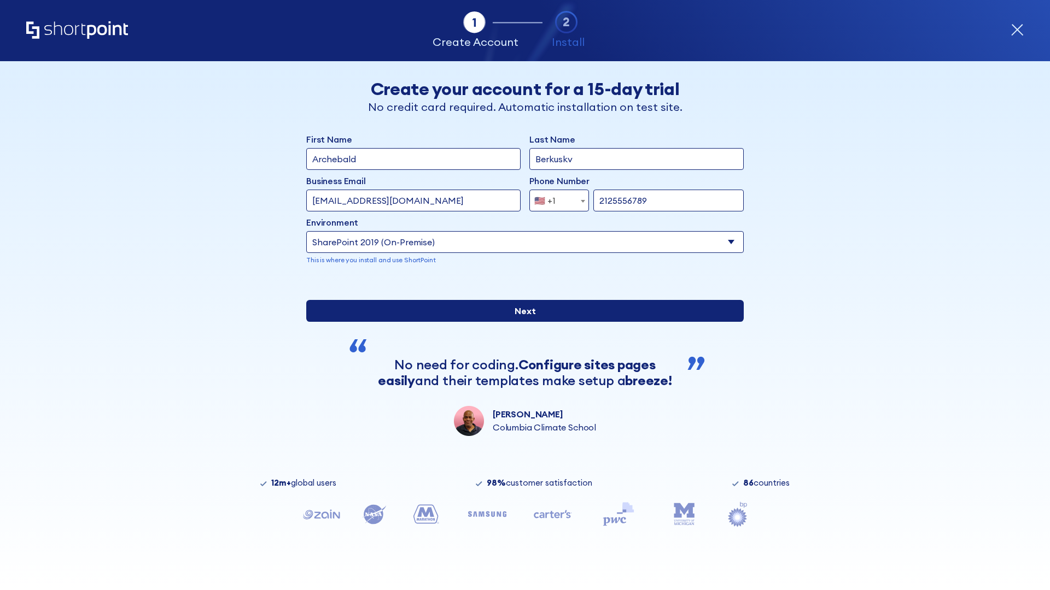
type input "[URL]"
click at [520, 383] on div "First Name Archebald Last Name Berkuskv Business Email Invalid Email Address [E…" at bounding box center [524, 284] width 437 height 303
click at [520, 322] on input "Next" at bounding box center [524, 311] width 437 height 22
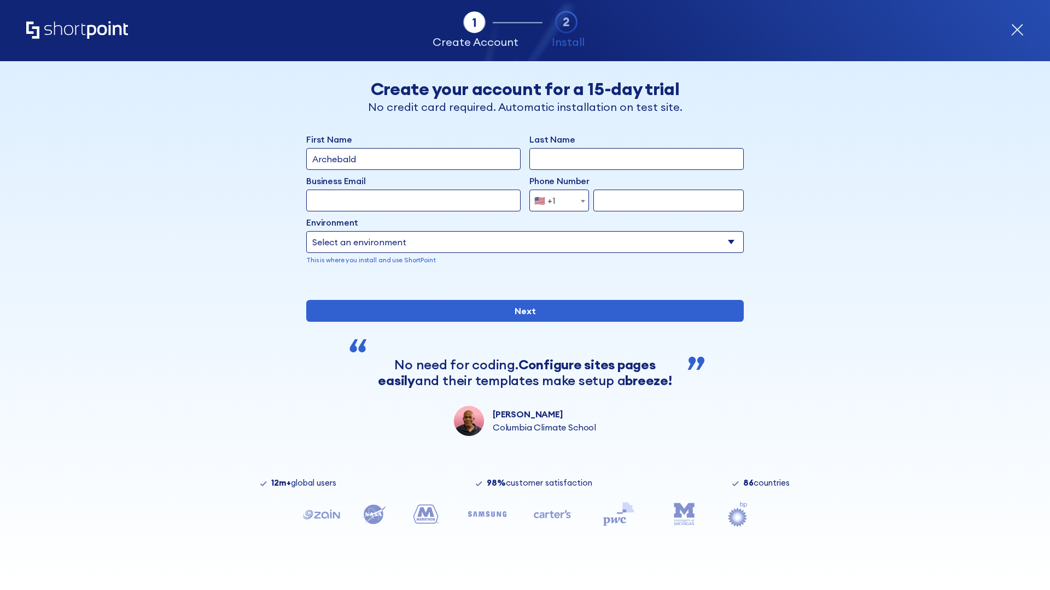
type input "Archebald"
type input "Berkuskv"
type input "[EMAIL_ADDRESS][DOMAIN_NAME]"
type input "2125556789"
select select "SharePoint 2019 (On-Premise)"
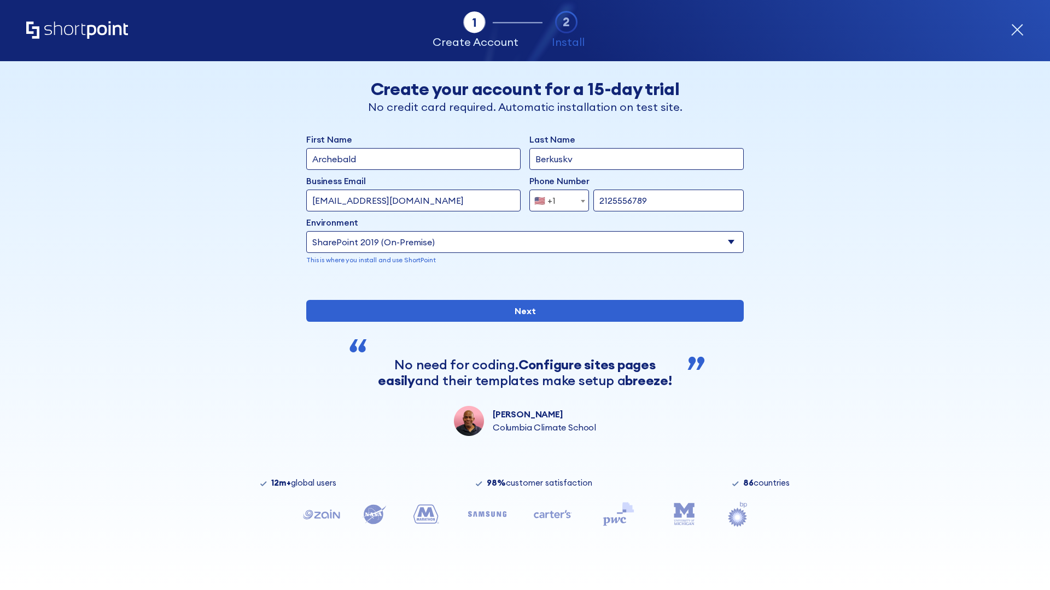
type input "2125556789"
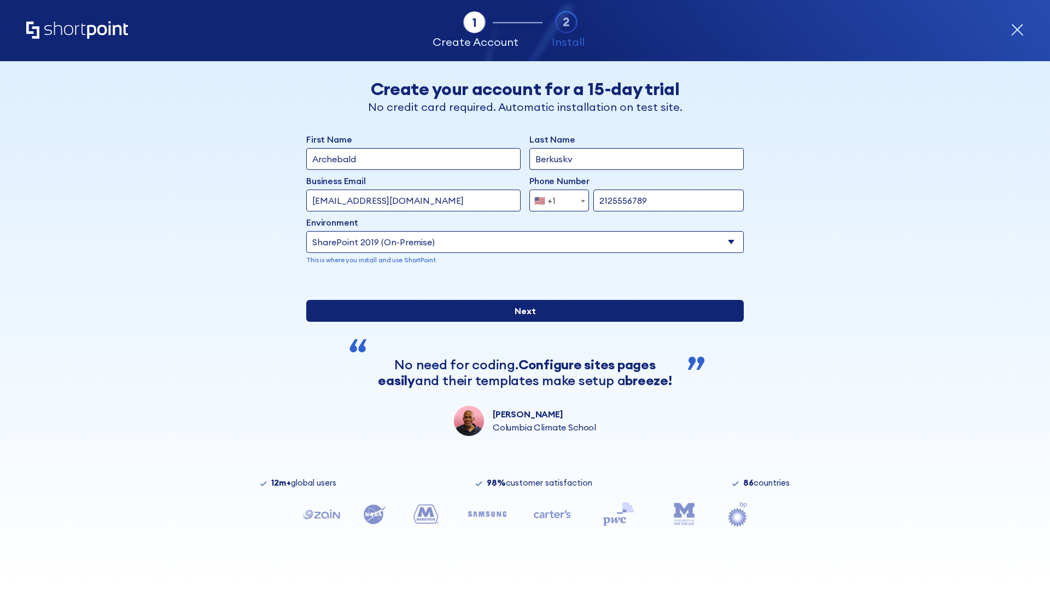
type input "[URL][DOMAIN_NAME]"
click at [520, 389] on div "First Name Archebald Last Name Berkuskv Business Email Invalid Email Address [E…" at bounding box center [524, 284] width 437 height 303
click at [520, 322] on input "Next" at bounding box center [524, 311] width 437 height 22
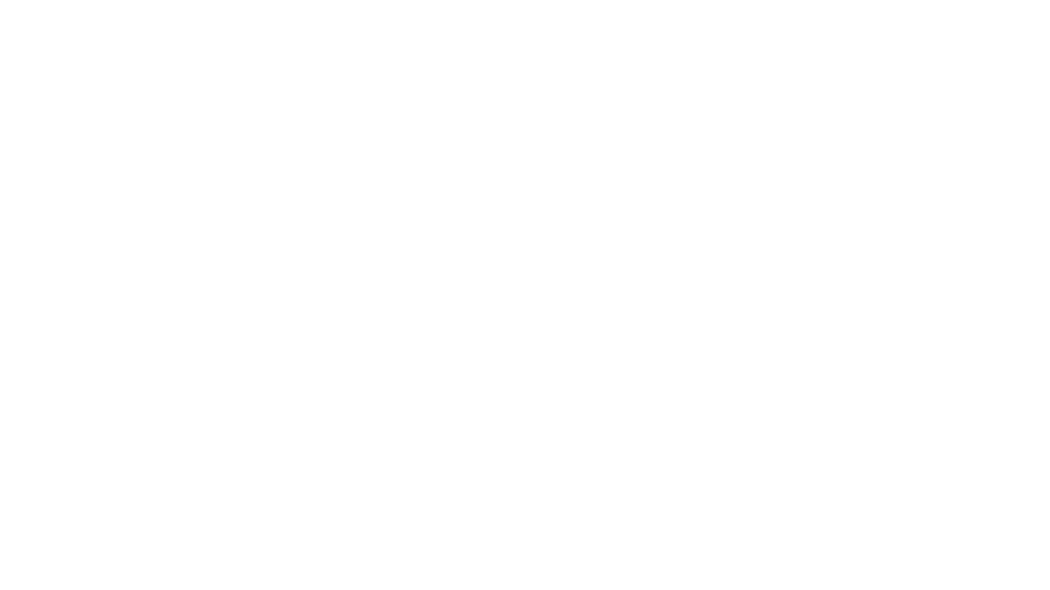
type input "Archebald"
type input "Berkuskv"
type input "[EMAIL_ADDRESS][DOMAIN_NAME]"
type input "2125556789"
select select "SharePoint 2019 (On-Premise)"
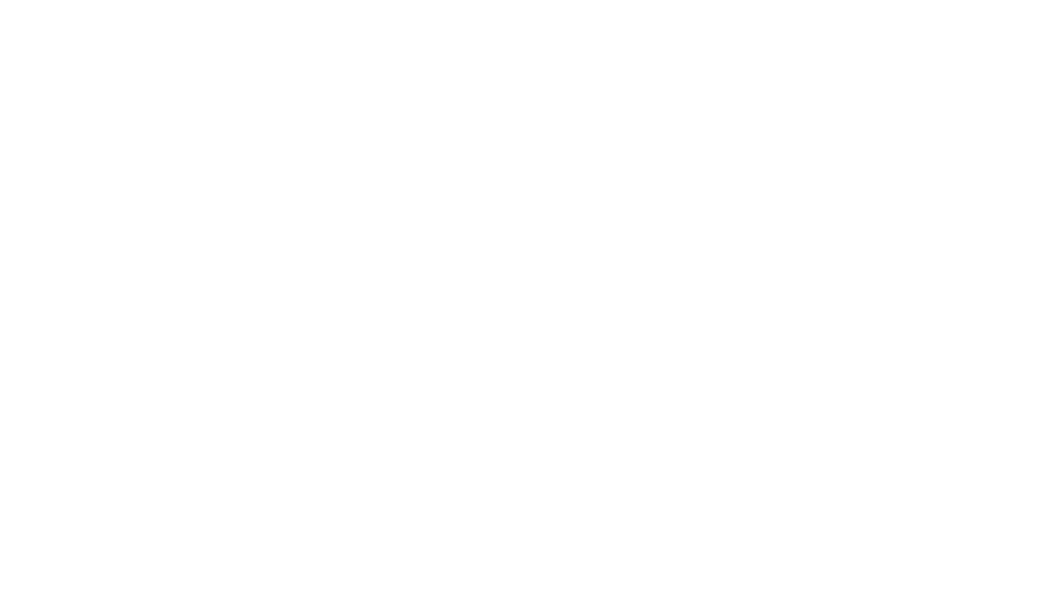
type input "2125556789"
type input "[URL][DOMAIN_NAME]"
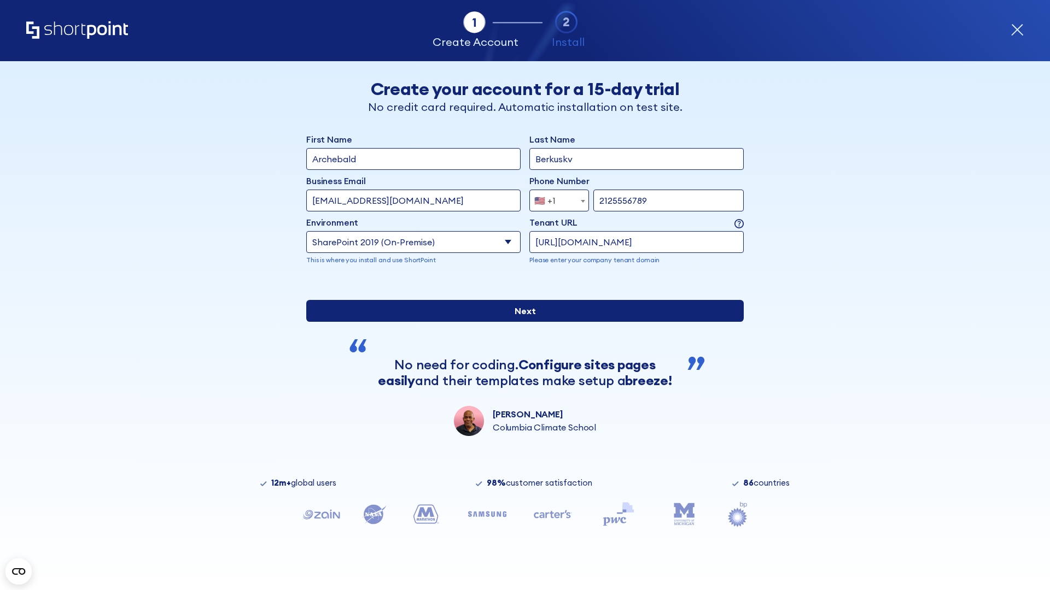
click at [520, 394] on div "First Name Archebald Last Name Berkuskv Business Email Invalid Email Address [E…" at bounding box center [524, 284] width 437 height 303
click at [520, 322] on input "Next" at bounding box center [524, 311] width 437 height 22
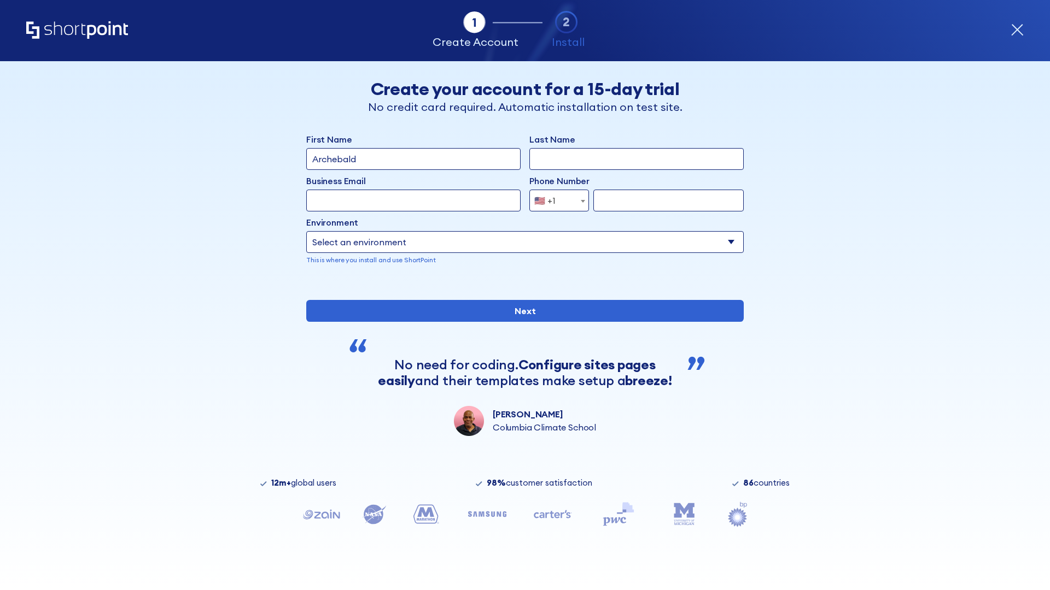
type input "Archebald"
type input "Berkuskv"
type input "[EMAIL_ADDRESS][DOMAIN_NAME]"
type input "2125556789"
select select "SharePoint 2019 (On-Premise)"
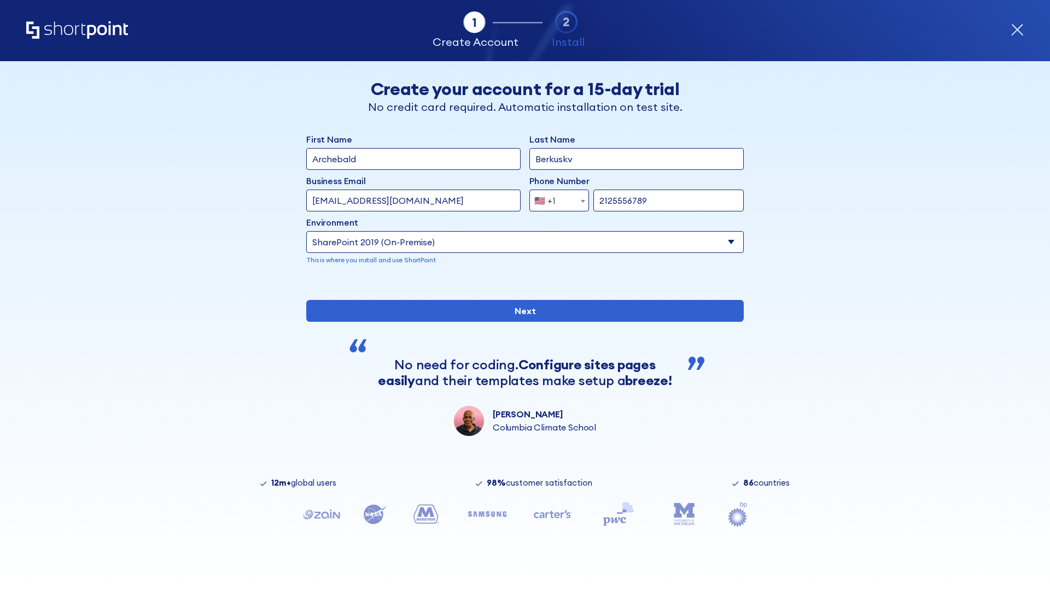
type input "2125556789"
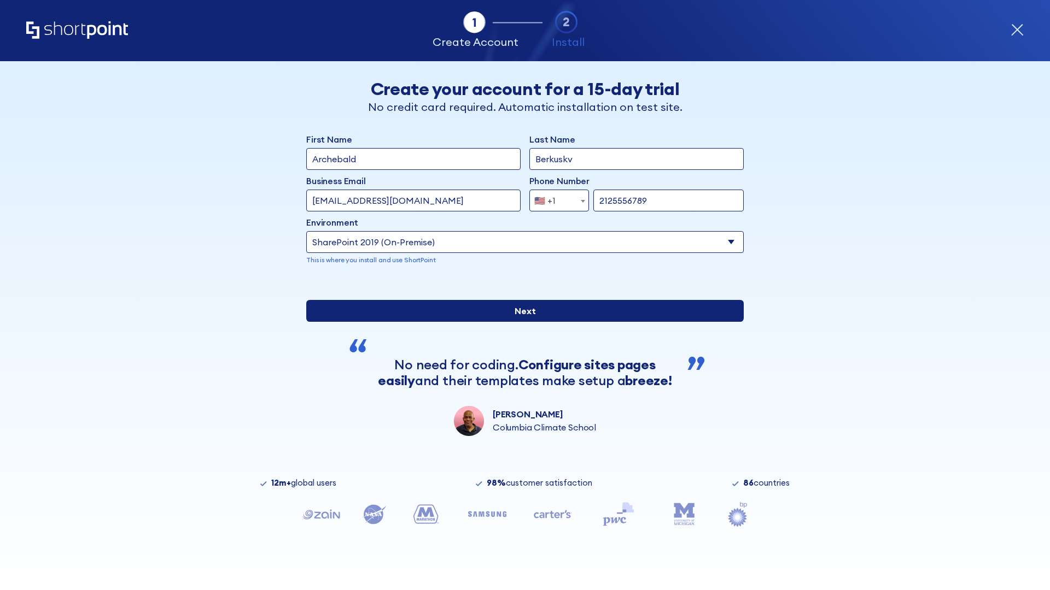
type input "[URL][DOMAIN_NAME]"
click at [520, 388] on div "First Name Archebald Last Name Berkuskv Business Email Invalid Email Address te…" at bounding box center [524, 284] width 437 height 303
click at [520, 322] on input "Next" at bounding box center [524, 311] width 437 height 22
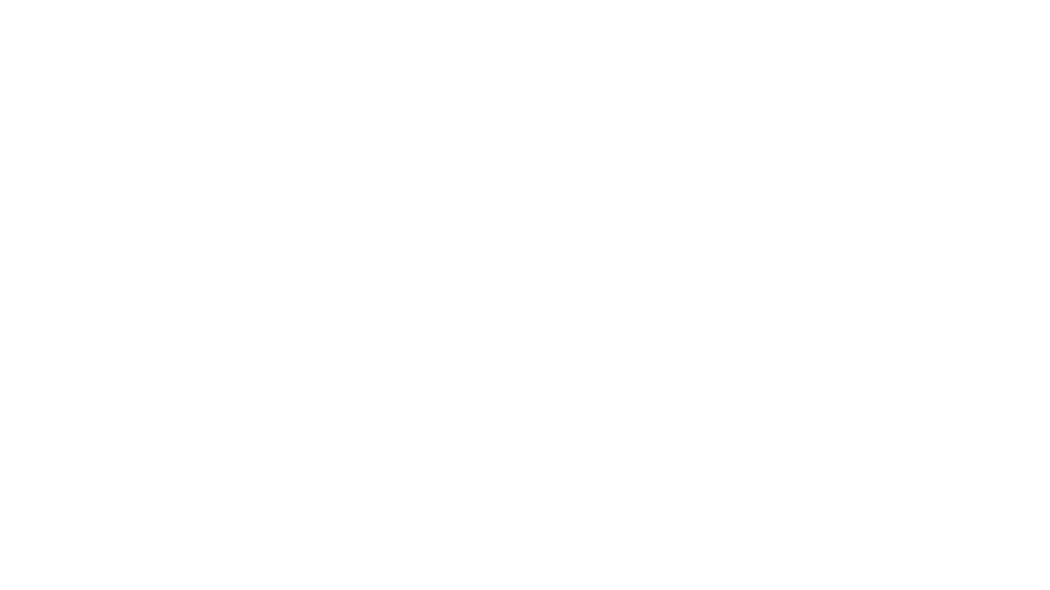
type input "Archebald"
type input "Berkuskv"
type input "[EMAIL_ADDRESS][DOMAIN_NAME]"
type input "2125556789"
select select "SharePoint 2019 (On-Premise)"
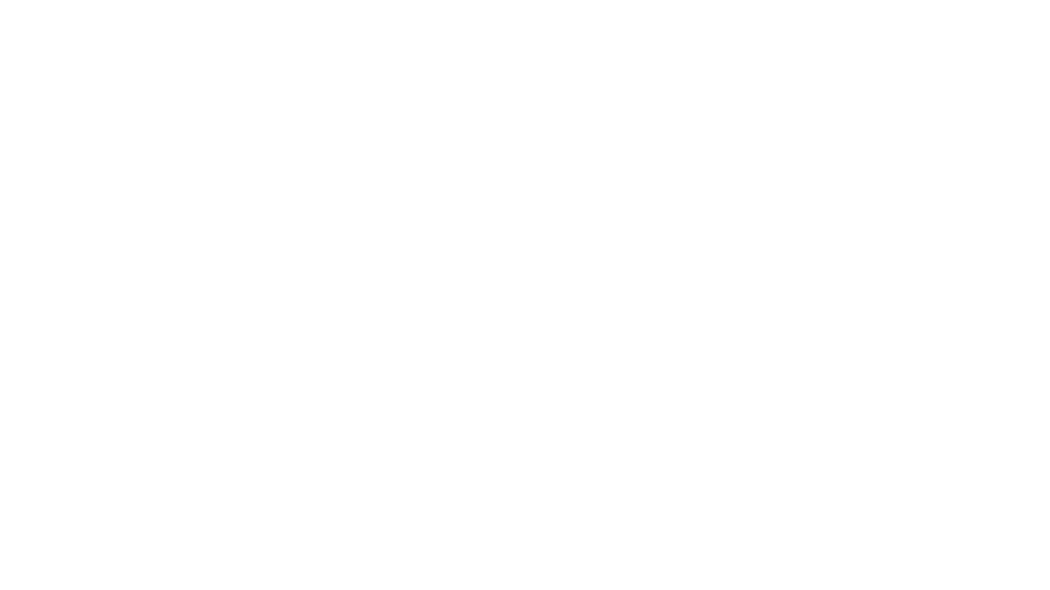
type input "2125556789"
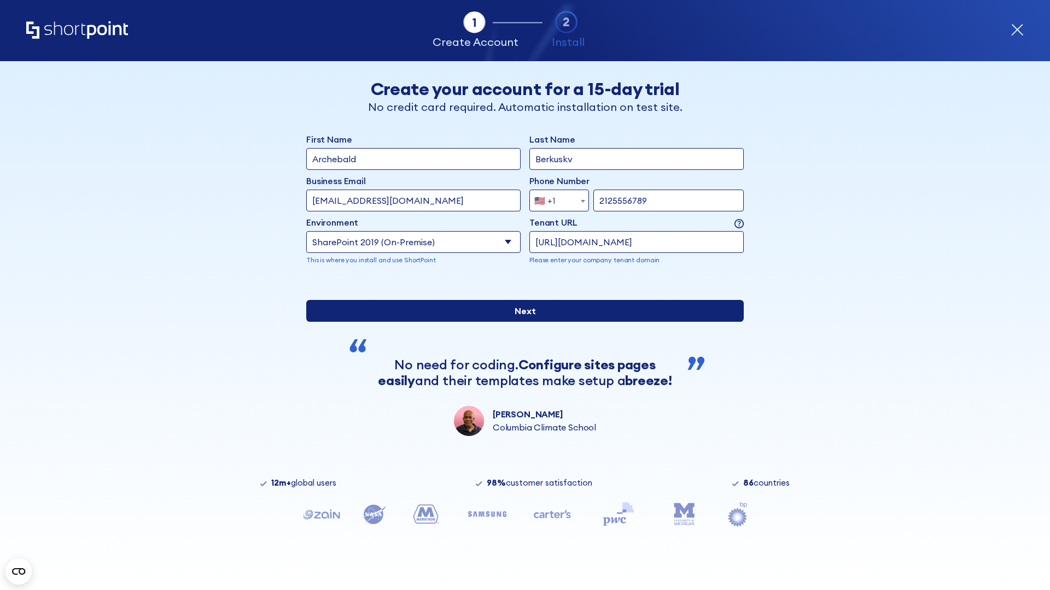
type input "[URL][DOMAIN_NAME]"
click at [520, 389] on div "First Name Archebald Last Name Berkuskv Business Email Invalid Email Address [E…" at bounding box center [524, 284] width 437 height 303
click at [520, 322] on input "Next" at bounding box center [524, 311] width 437 height 22
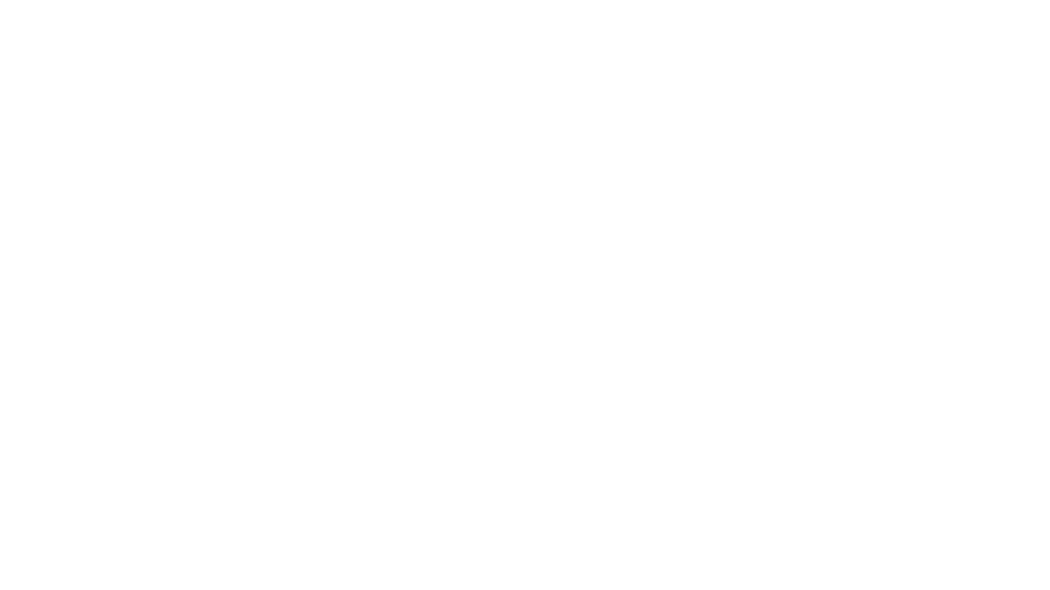
type input "Archebald"
type input "Berkuskv"
type input "[EMAIL_ADDRESS][DOMAIN_NAME]"
type input "2125556789"
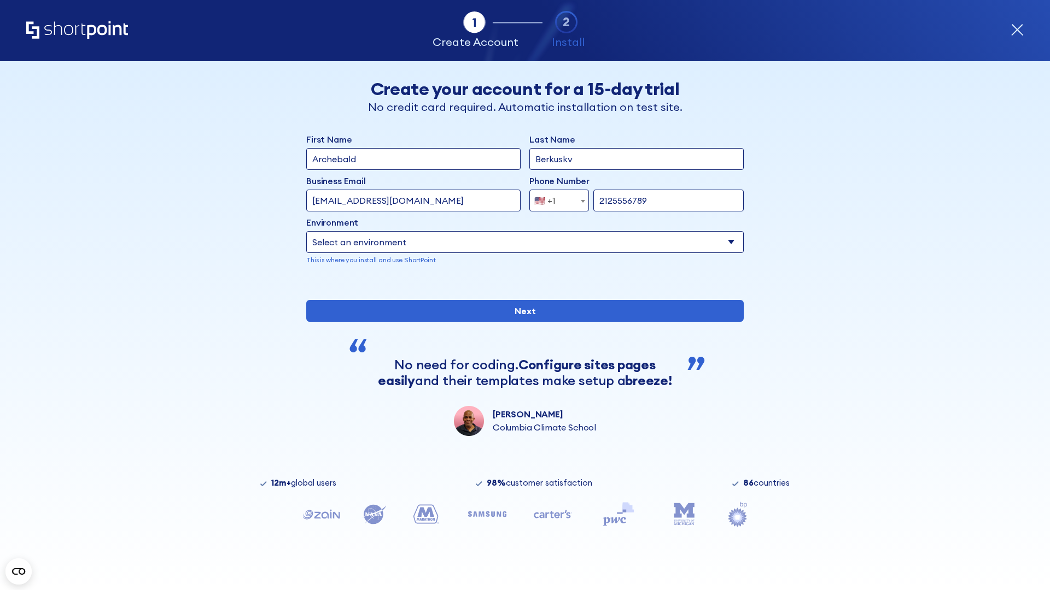
select select "SharePoint 2019 (On-Premise)"
type input "2125556789"
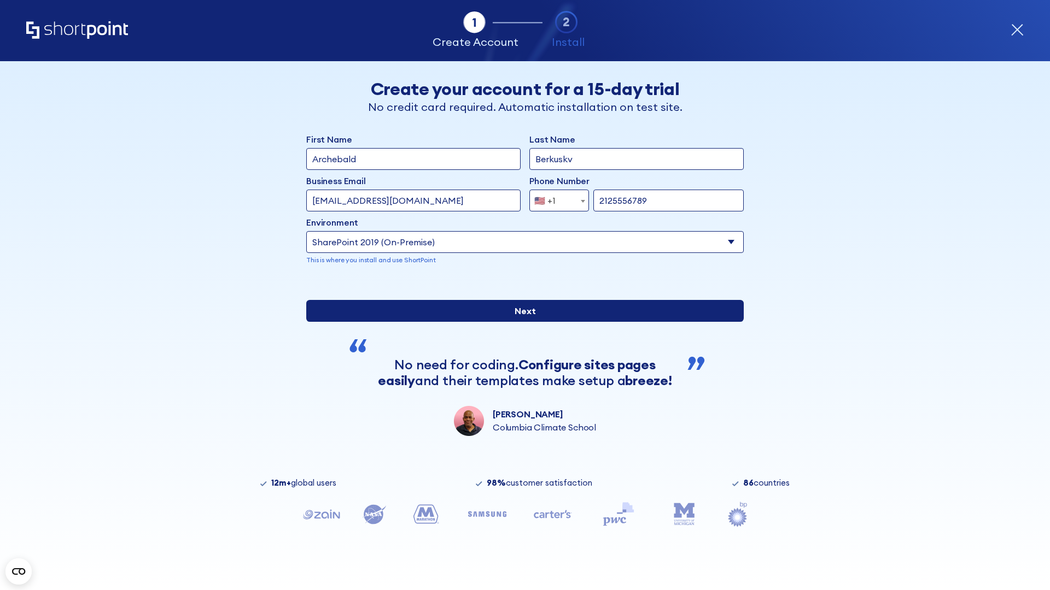
type input "[URL][DOMAIN_NAME]"
click at [520, 373] on div "First Name Archebald Last Name Berkuskv Business Email Invalid Email Address [E…" at bounding box center [524, 284] width 437 height 303
click at [520, 322] on input "Next" at bounding box center [524, 311] width 437 height 22
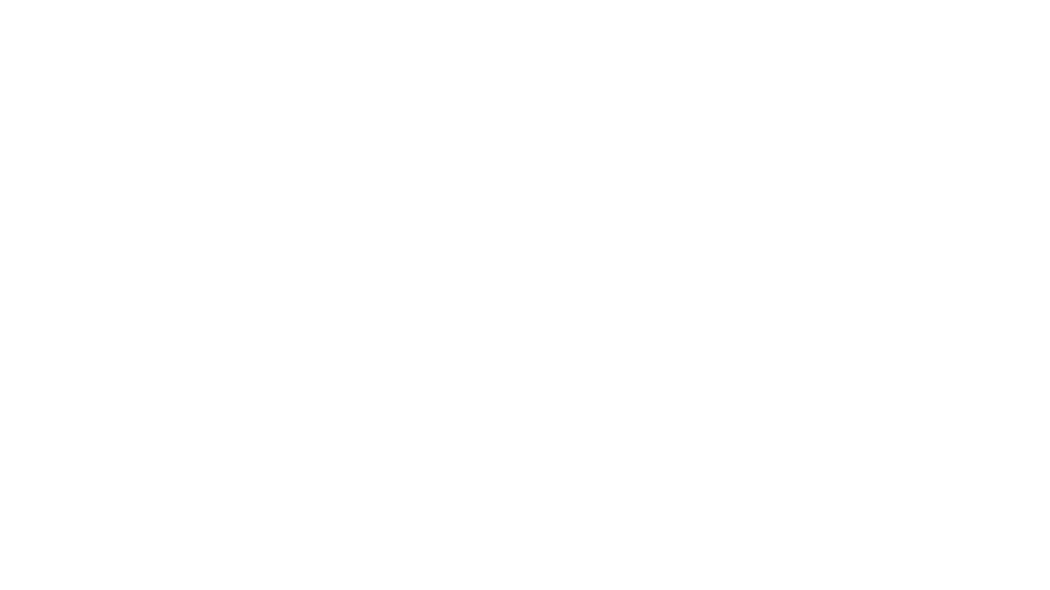
type input "Archebald"
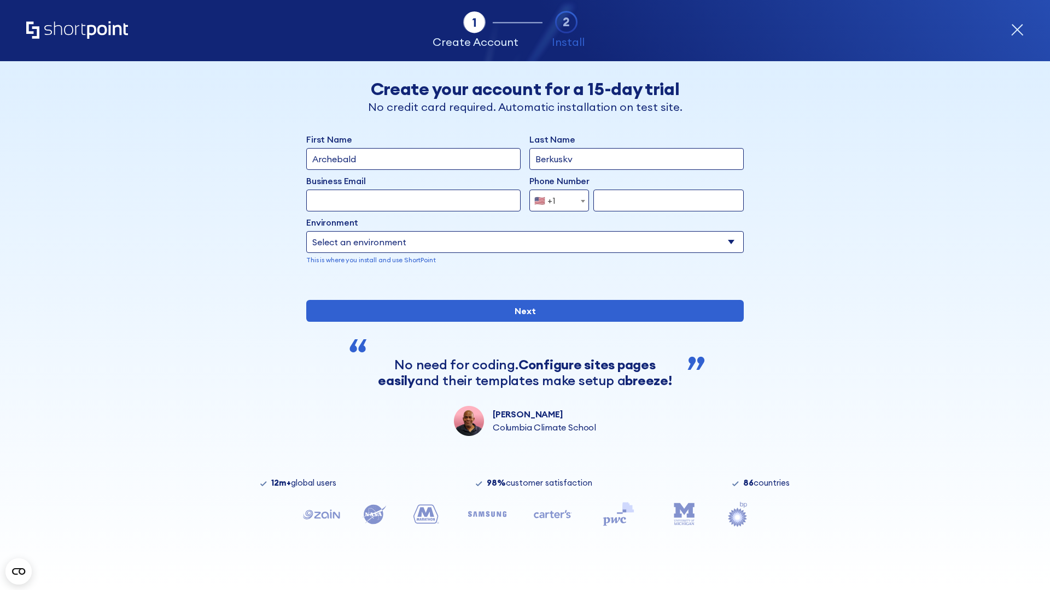
type input "Berkuskv"
type input "[EMAIL_ADDRESS][DOMAIN_NAME]"
type input "2125556789"
select select "SharePoint 2019 (On-Premise)"
type input "2125556789"
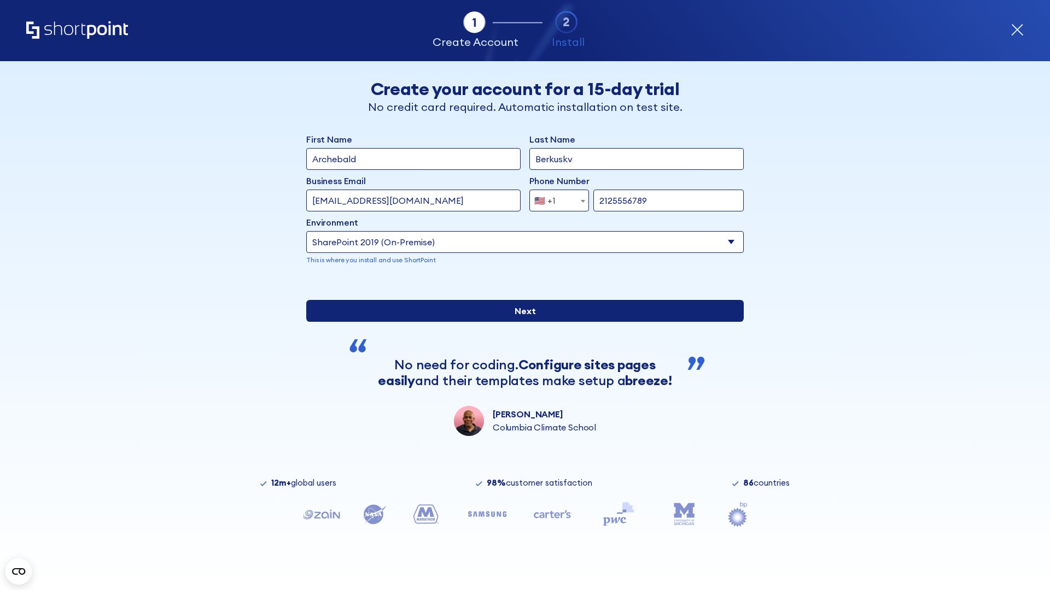
type input "https://alpha.sharepoint-mil.us"
click at [520, 400] on div "First Name Archebald Last Name Berkuskv Business Email Invalid Email Address [E…" at bounding box center [524, 284] width 437 height 303
click at [520, 322] on input "Next" at bounding box center [524, 311] width 437 height 22
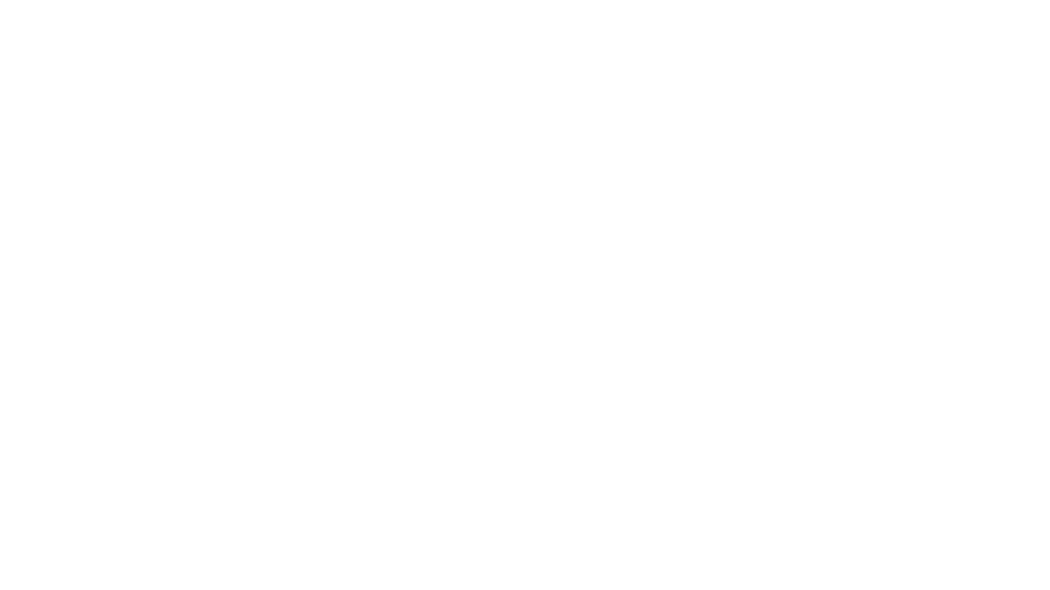
type input "Archebald"
type input "Berkuskv"
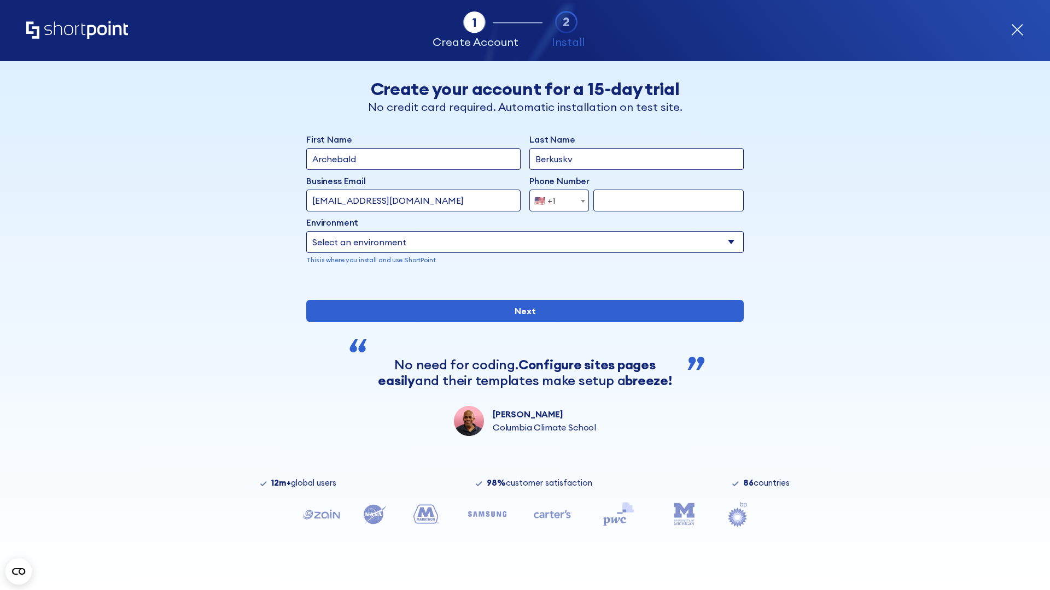
type input "[EMAIL_ADDRESS][DOMAIN_NAME]"
type input "2125556789"
select select "SharePoint 2019 (On-Premise)"
type input "2125556789"
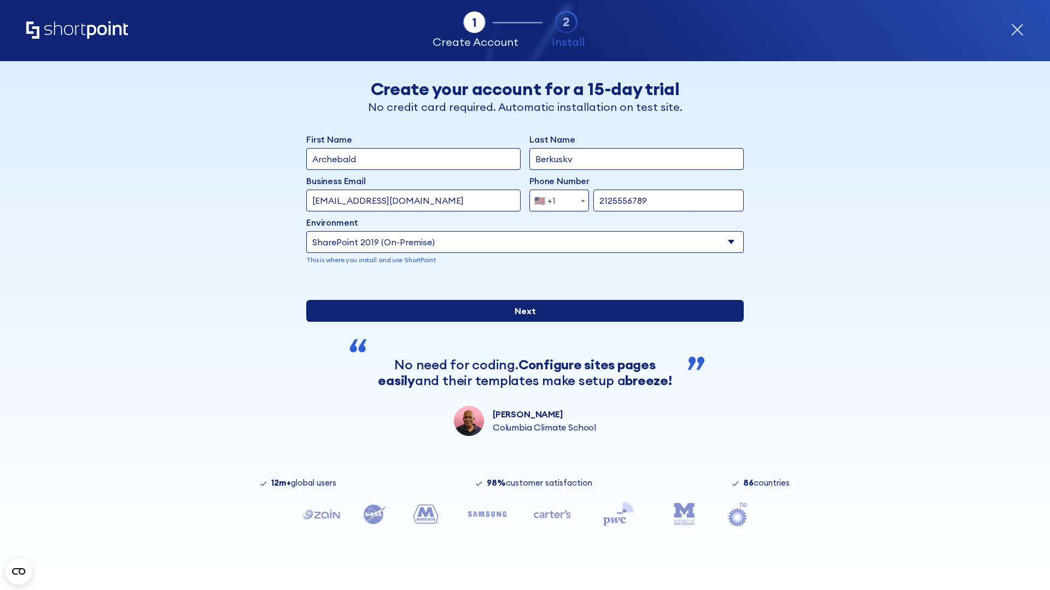
type input "[URL][DOMAIN_NAME]"
click at [520, 403] on div "First Name Archebald Last Name Berkuskv Business Email Invalid Email Address [E…" at bounding box center [524, 284] width 437 height 303
click at [520, 322] on input "Next" at bounding box center [524, 311] width 437 height 22
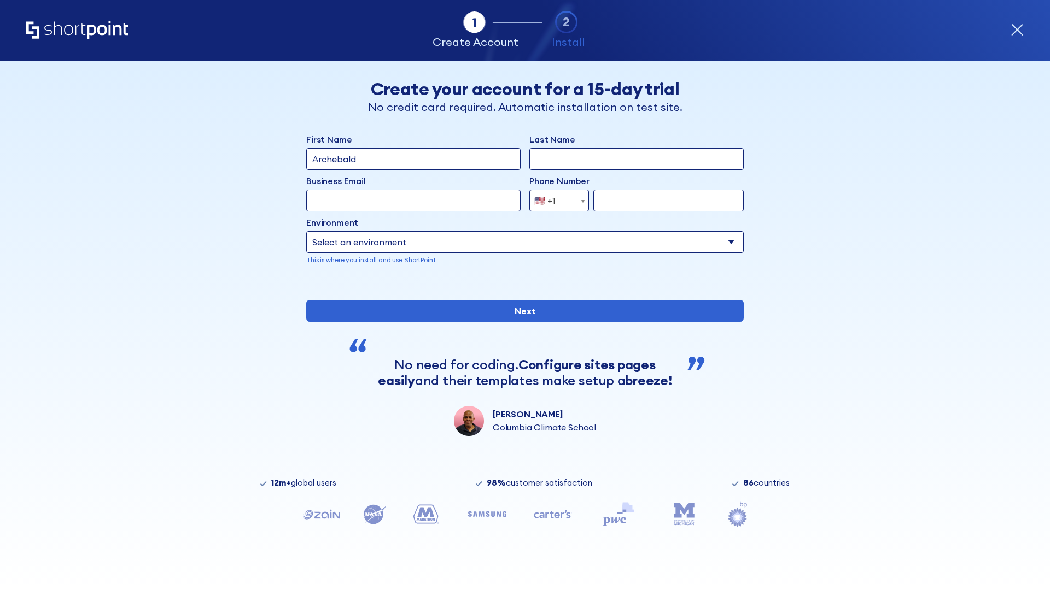
type input "Archebald"
type input "Berkuskv"
type input "[EMAIL_ADDRESS][DOMAIN_NAME]"
type input "2125556789"
select select "SharePoint 2016 (On-Premise)"
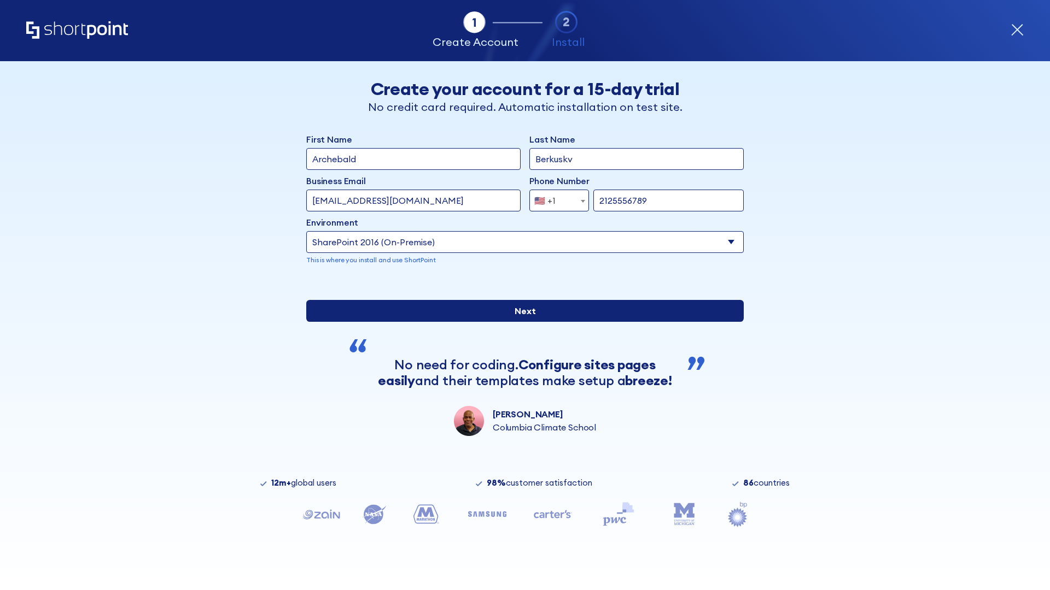
type input "2125556789"
click at [520, 397] on div "First Name Archebald Last Name Berkuskv Business Email Invalid Email Address [E…" at bounding box center [524, 284] width 437 height 303
click at [520, 322] on input "Next" at bounding box center [524, 311] width 437 height 22
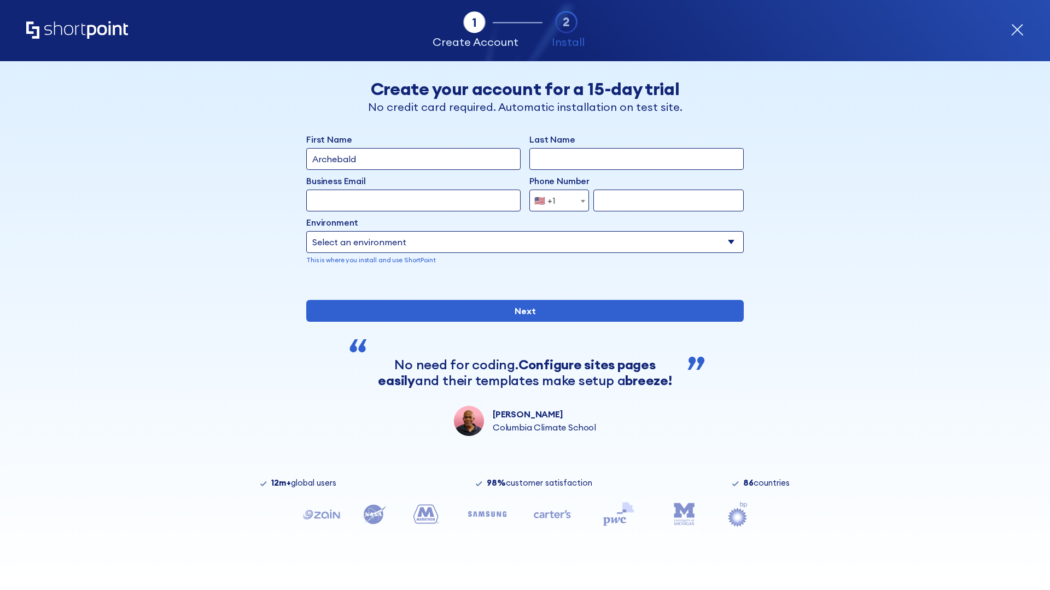
type input "Archebald"
type input "Berkuskv"
type input "[EMAIL_ADDRESS][DOMAIN_NAME]"
type input "2125556789"
select select "SharePoint 2013 (On-Premise)"
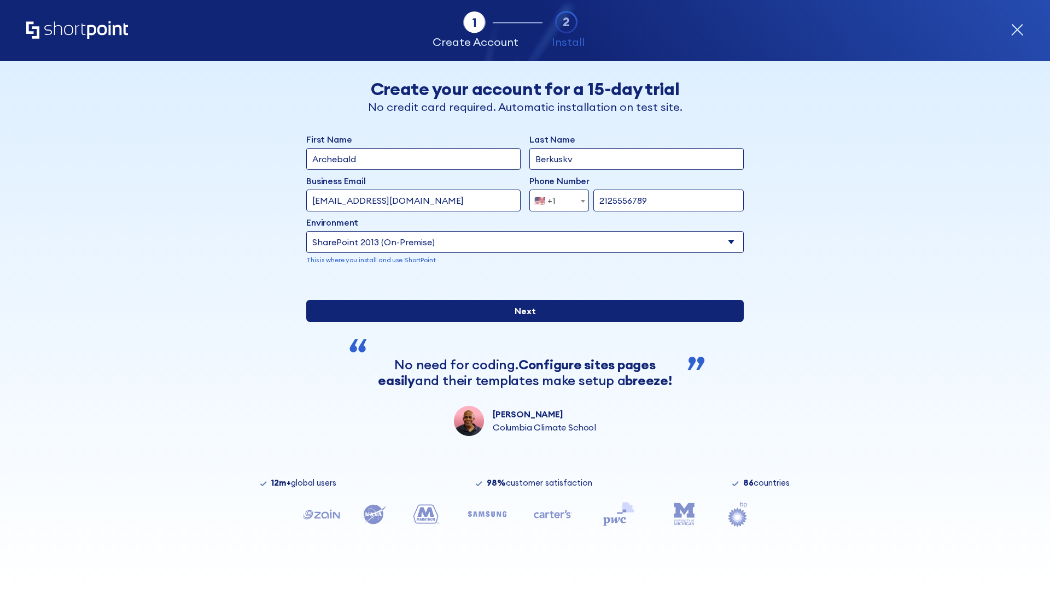
type input "2125556789"
click at [520, 369] on div "First Name Archebald Last Name Berkuskv Business Email Invalid Email Address te…" at bounding box center [524, 284] width 437 height 303
click at [520, 322] on input "Next" at bounding box center [524, 311] width 437 height 22
